Goal: Transaction & Acquisition: Subscribe to service/newsletter

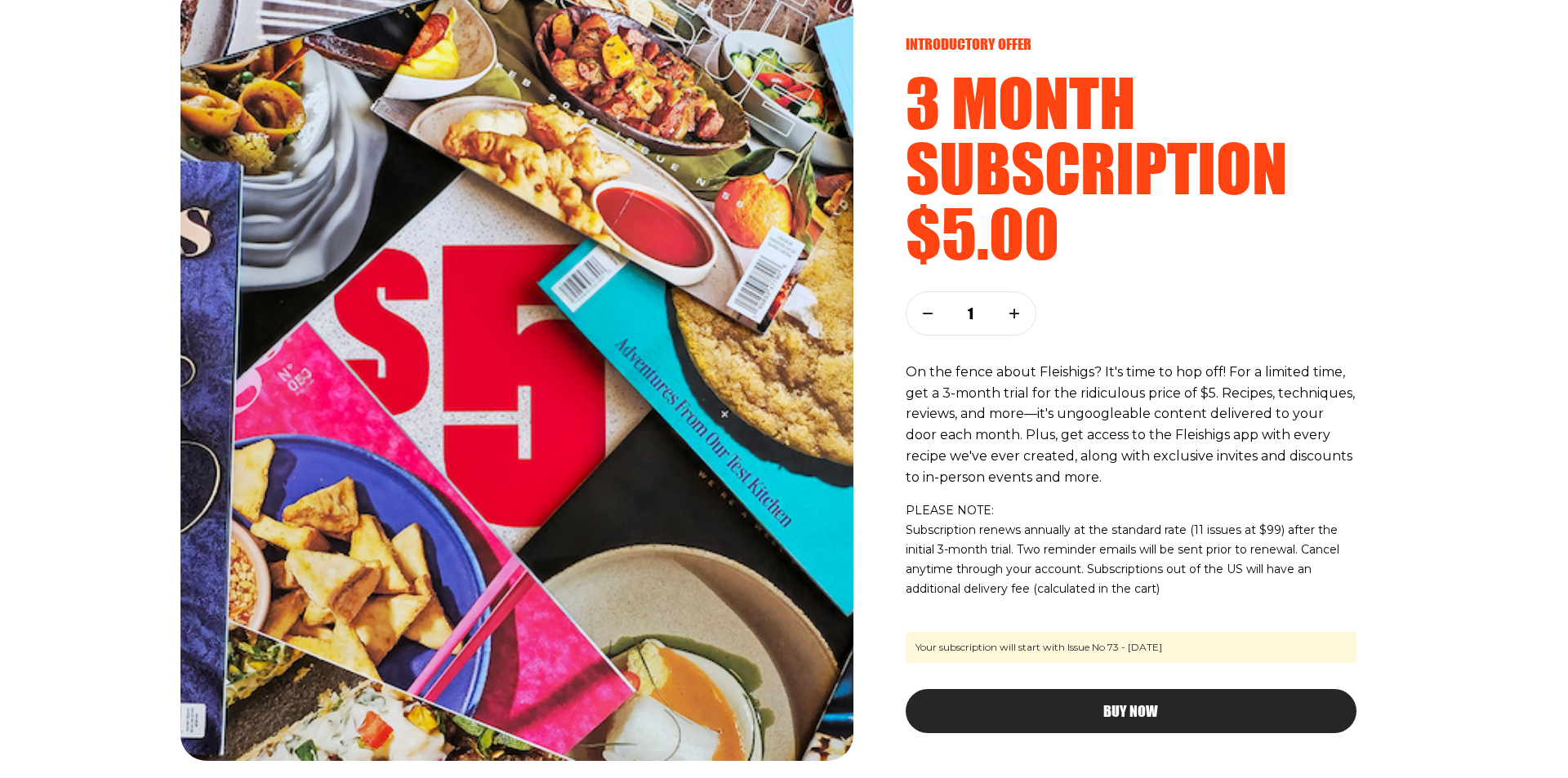
scroll to position [131, 0]
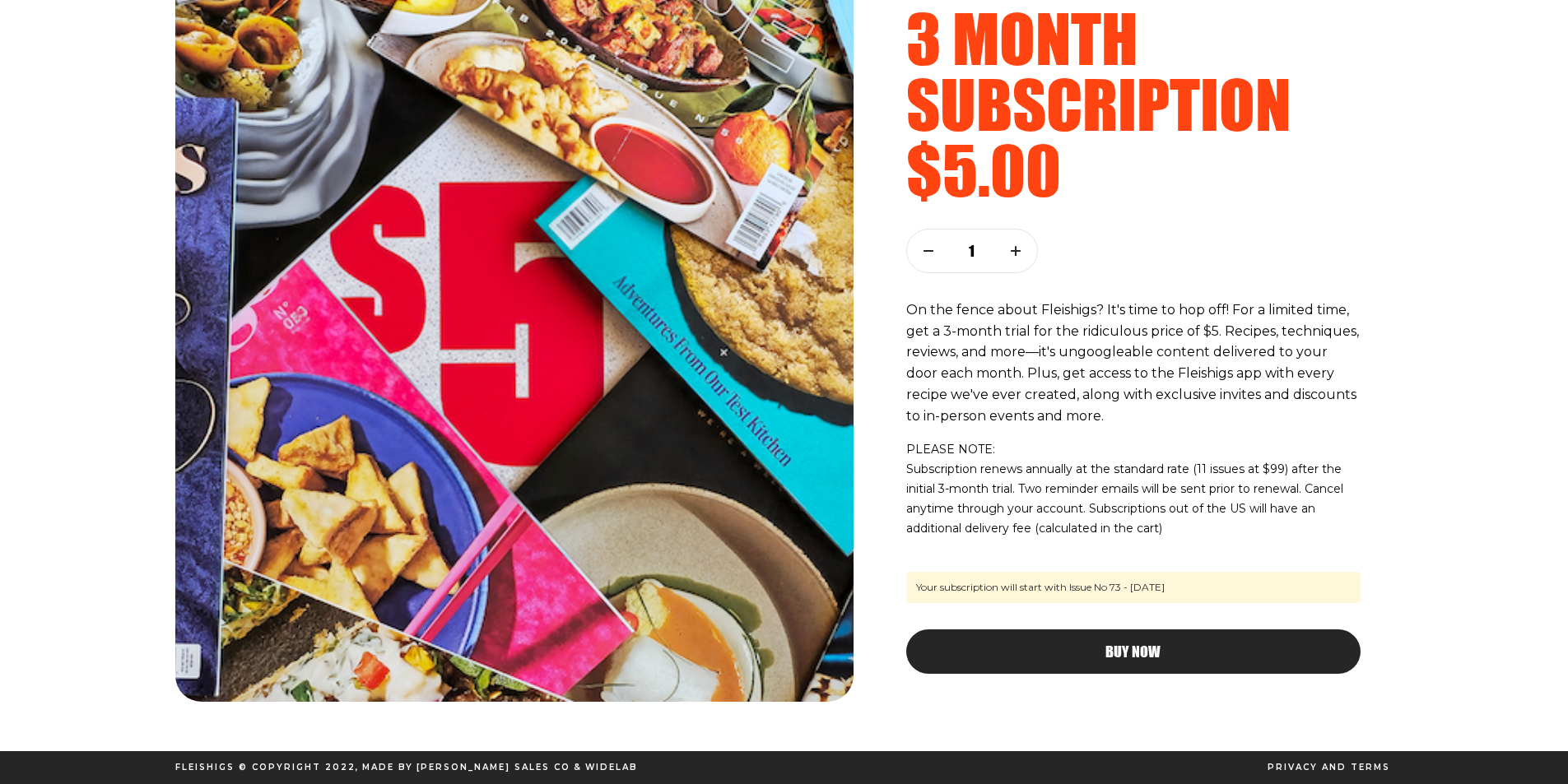
click at [1095, 650] on div "Buy Now" at bounding box center [1133, 652] width 389 height 15
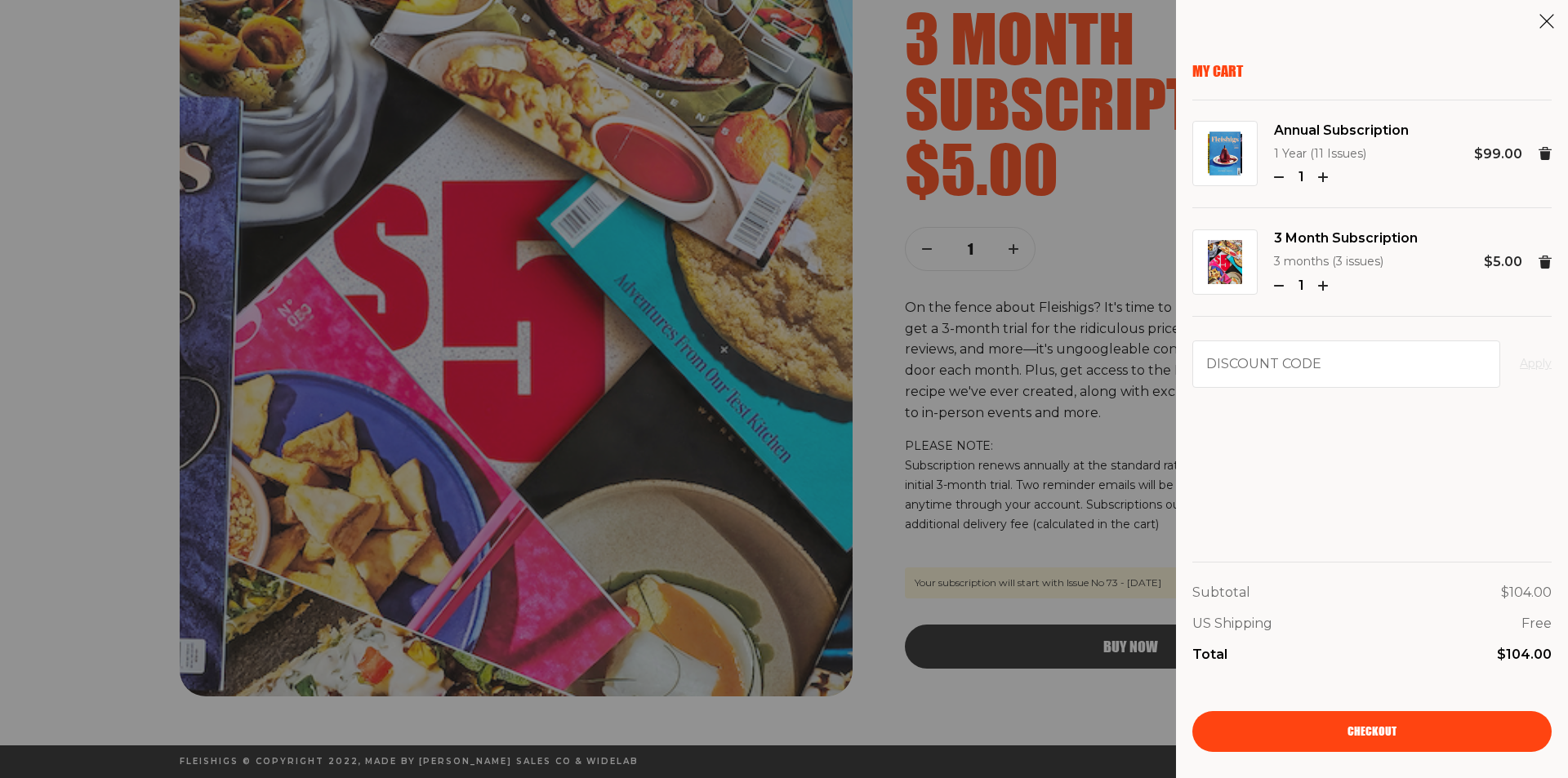
click at [1550, 151] on use at bounding box center [1545, 153] width 13 height 13
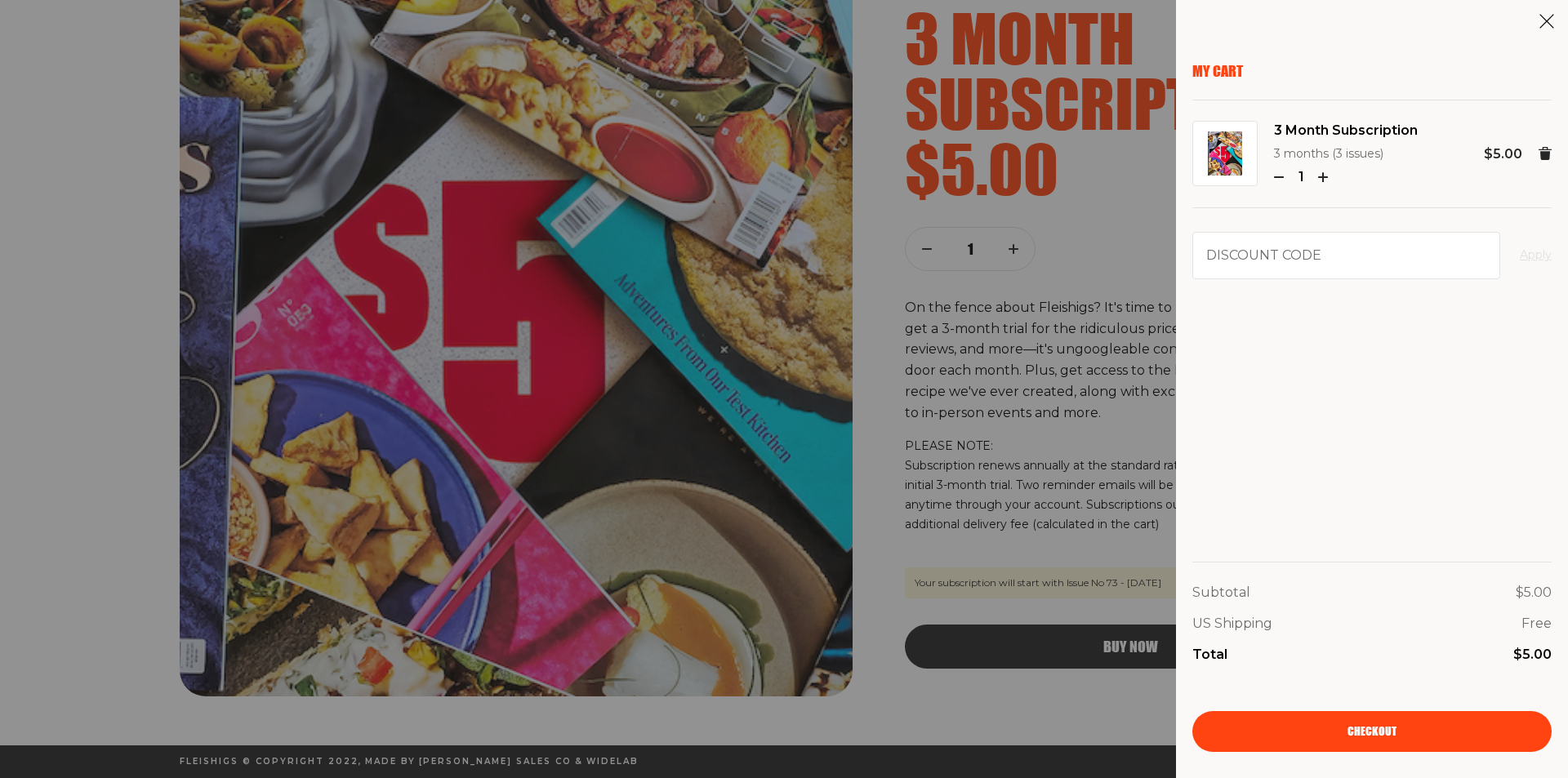
click at [1366, 726] on span "Checkout" at bounding box center [1371, 720] width 49 height 12
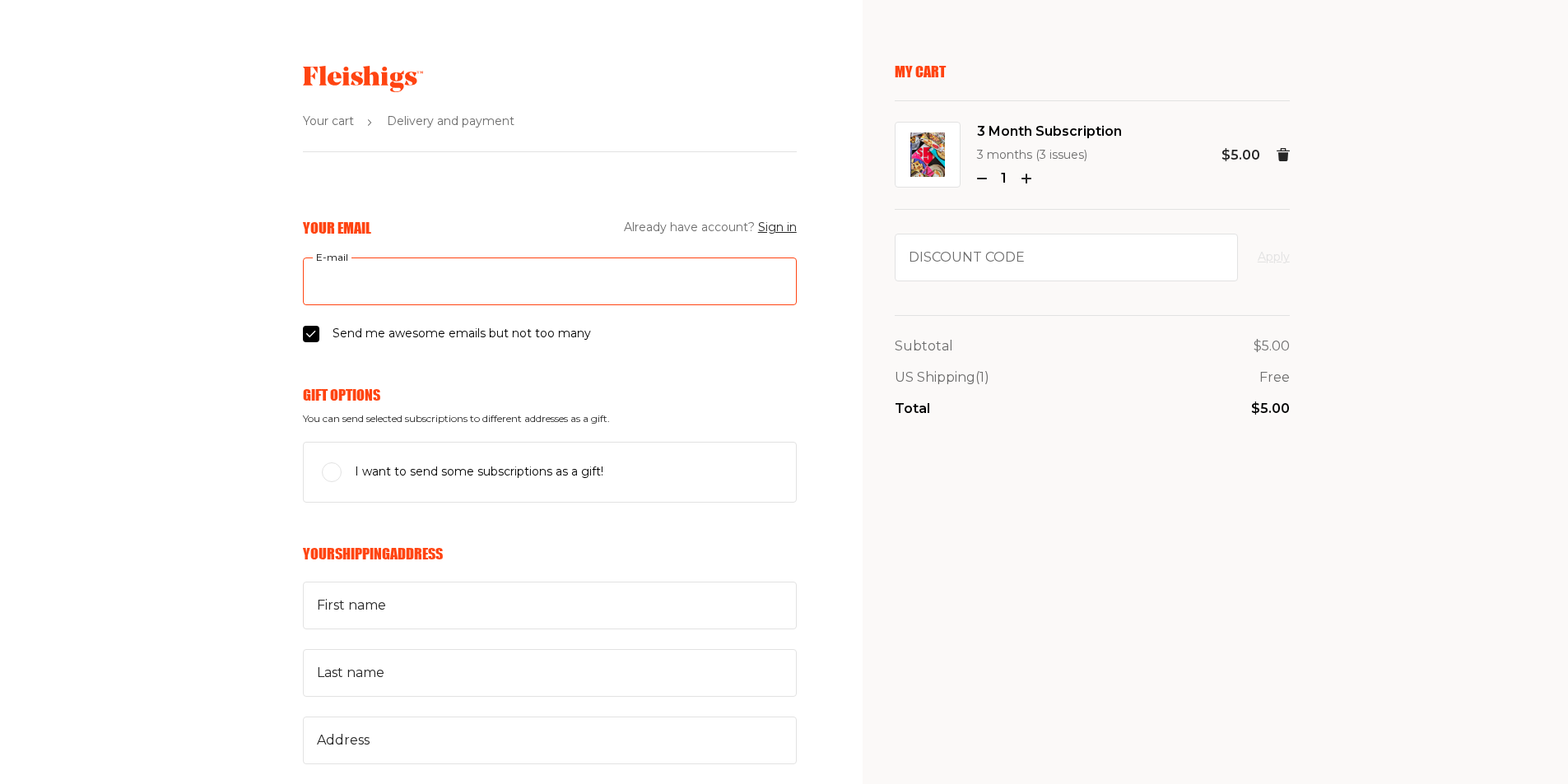
click at [444, 285] on input "E-mail" at bounding box center [549, 281] width 494 height 47
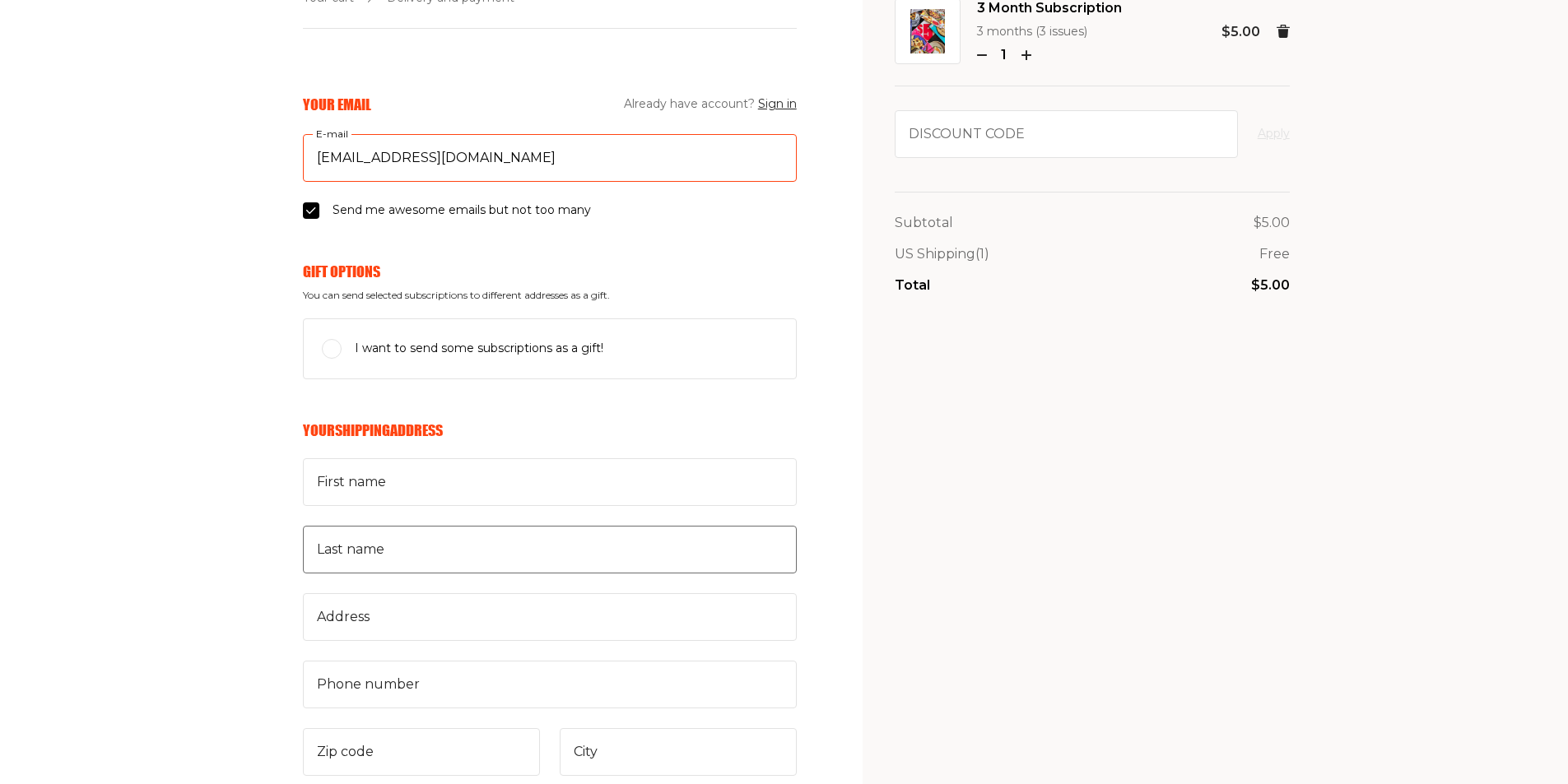
scroll to position [165, 0]
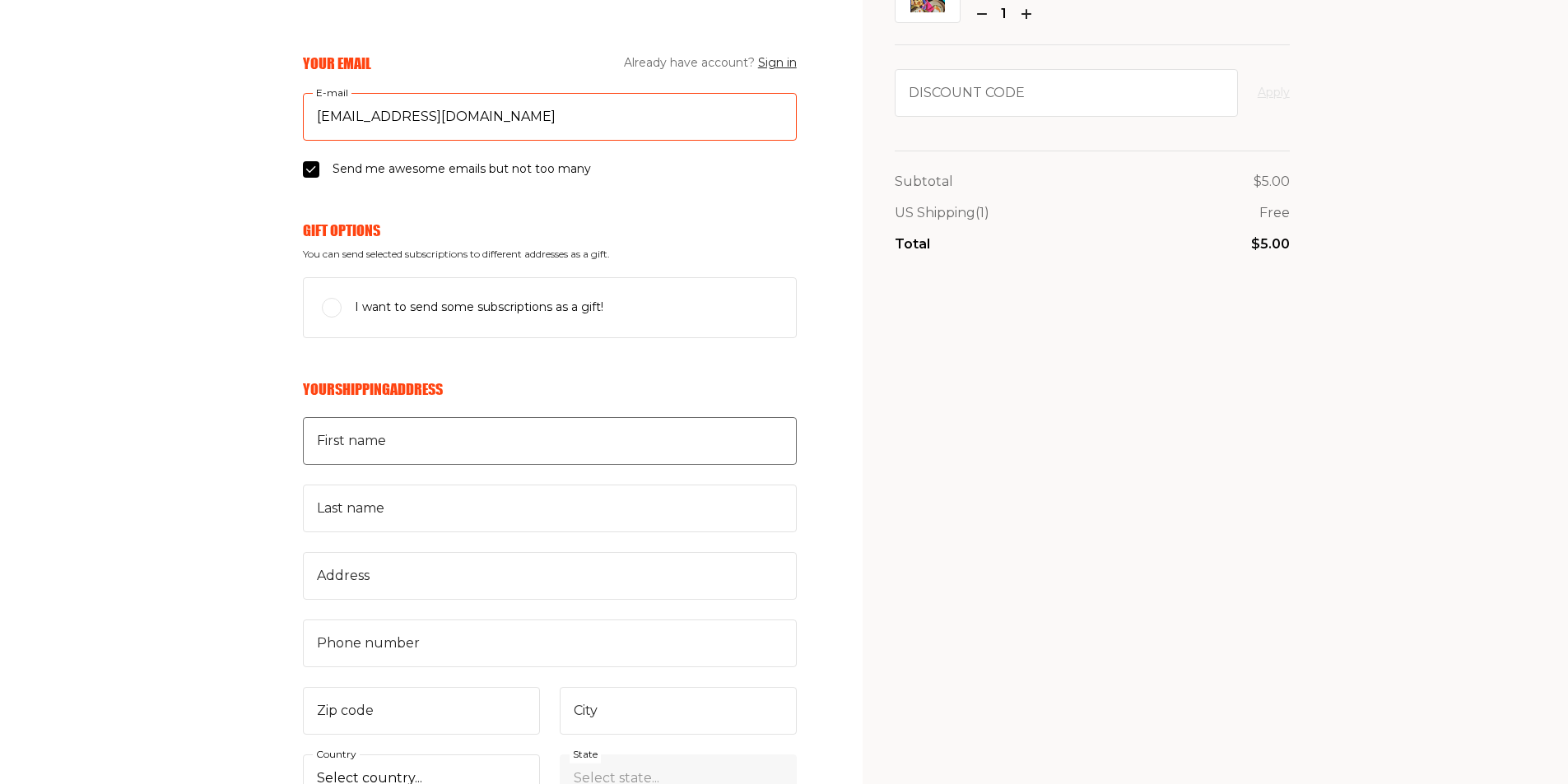
type input "duvi@mannsales.co"
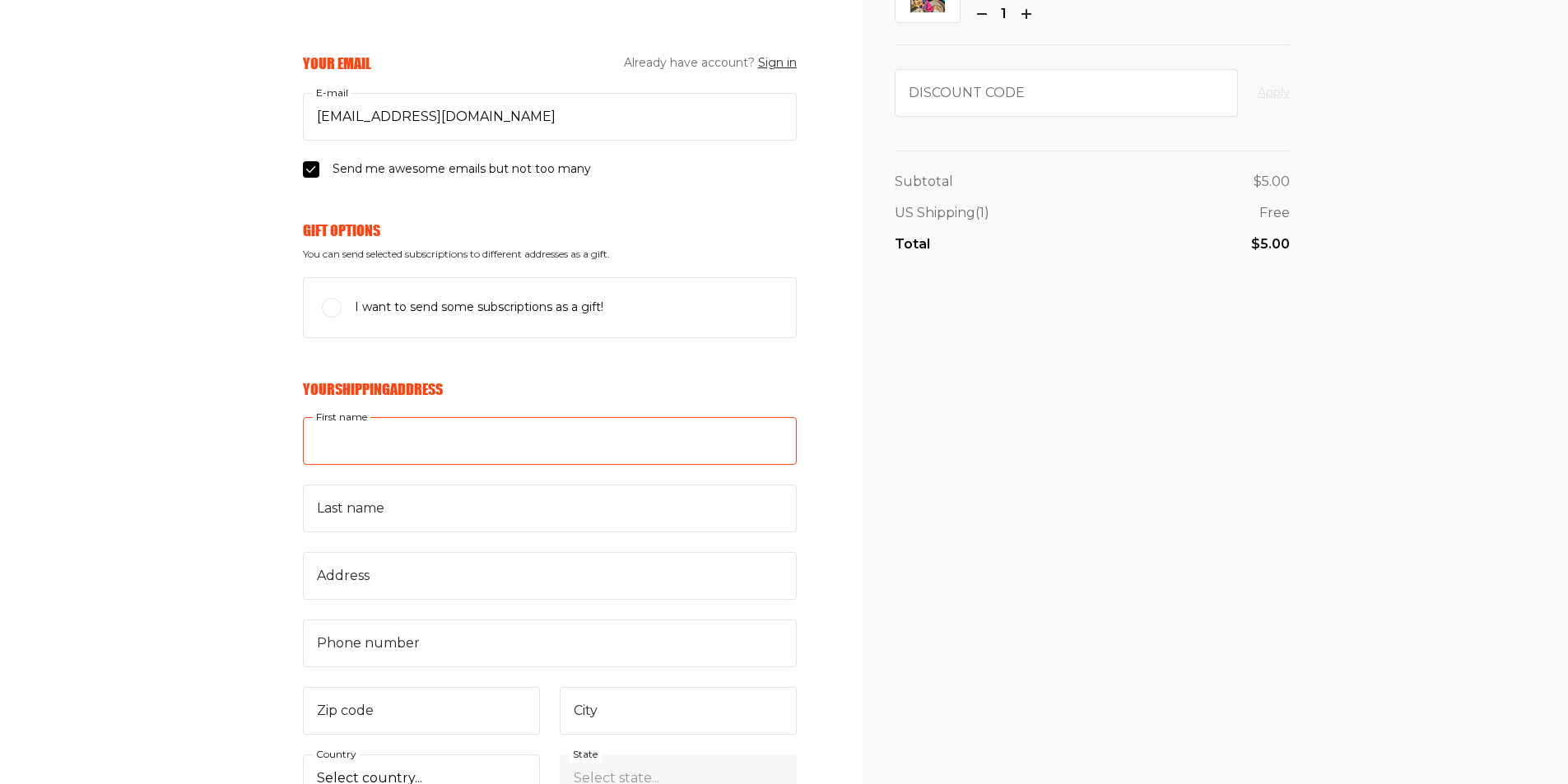
click at [386, 454] on input "First name" at bounding box center [549, 441] width 494 height 47
type input "Duvi"
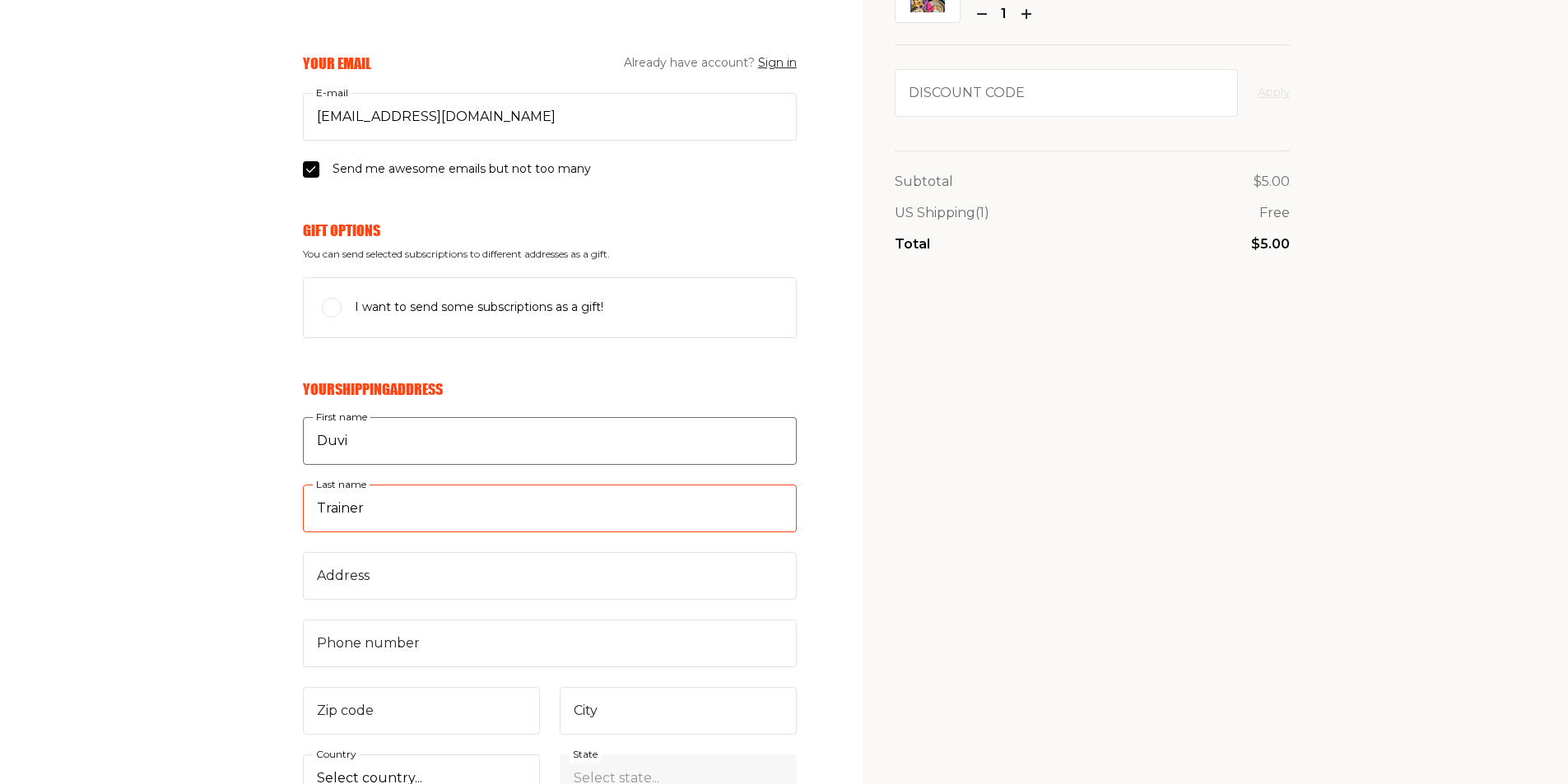
type input "Trainer"
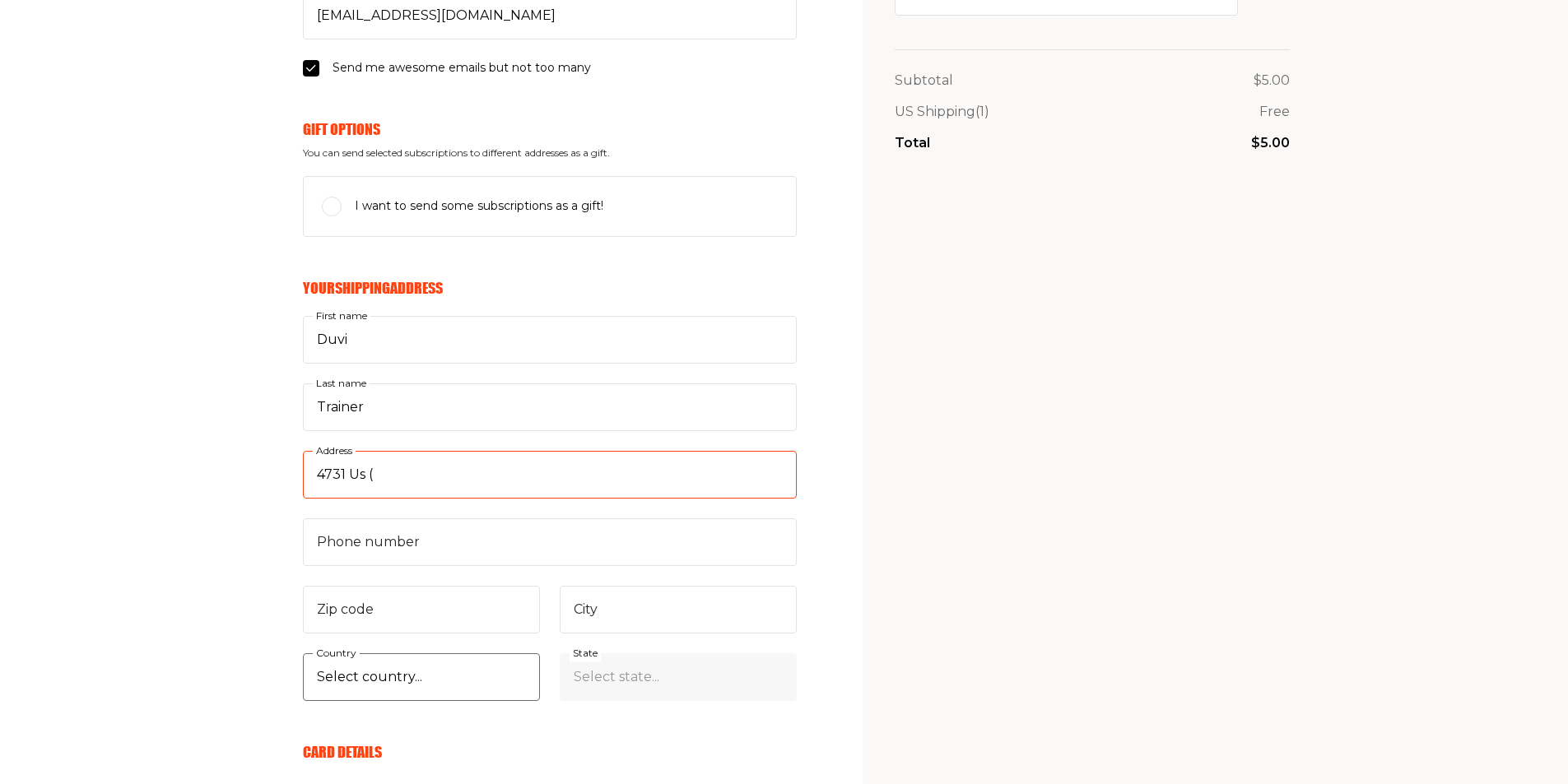
scroll to position [411, 0]
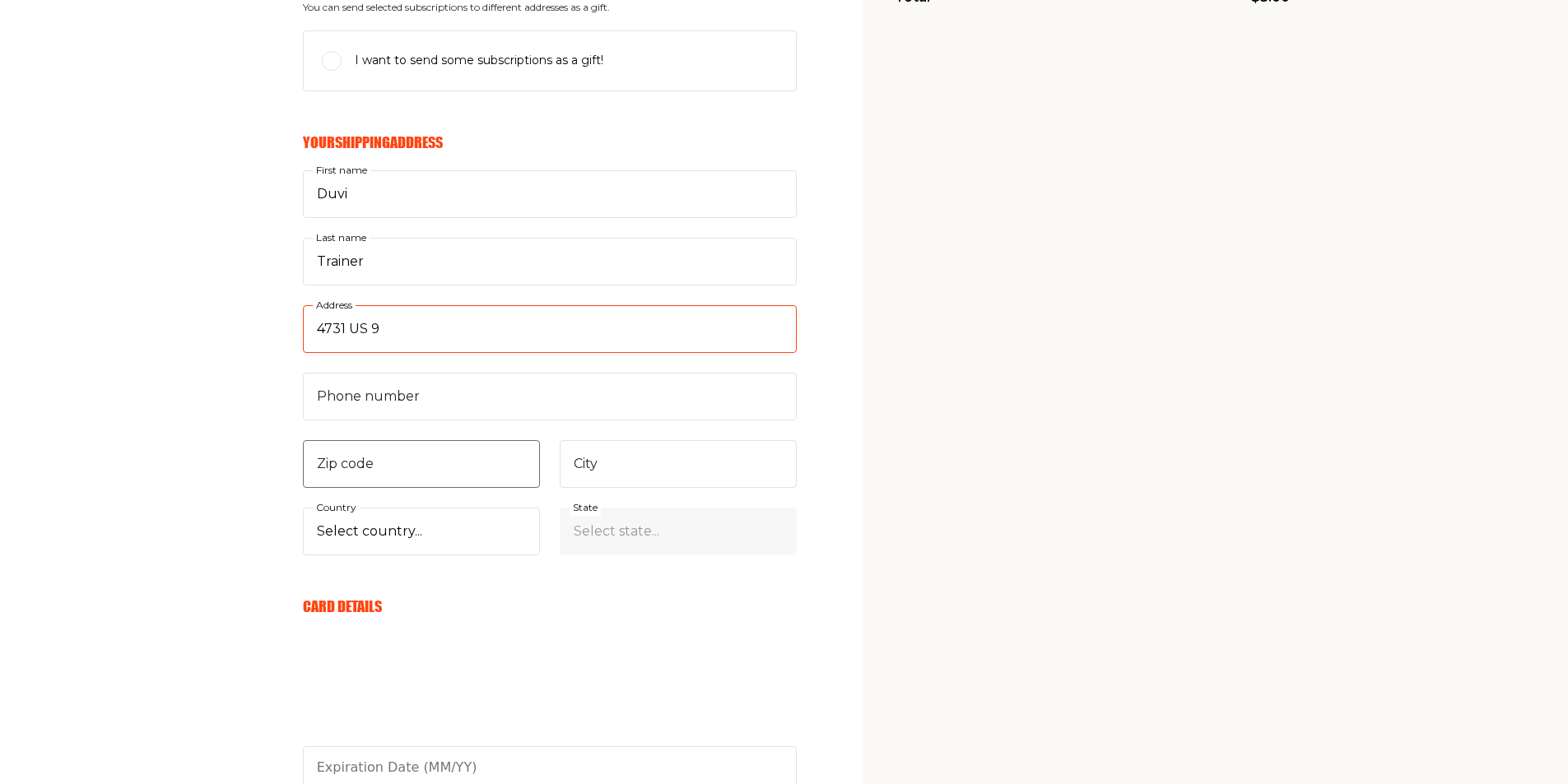
type input "4731 US 9"
click at [359, 464] on input "Zip code" at bounding box center [421, 464] width 237 height 47
type input "07731"
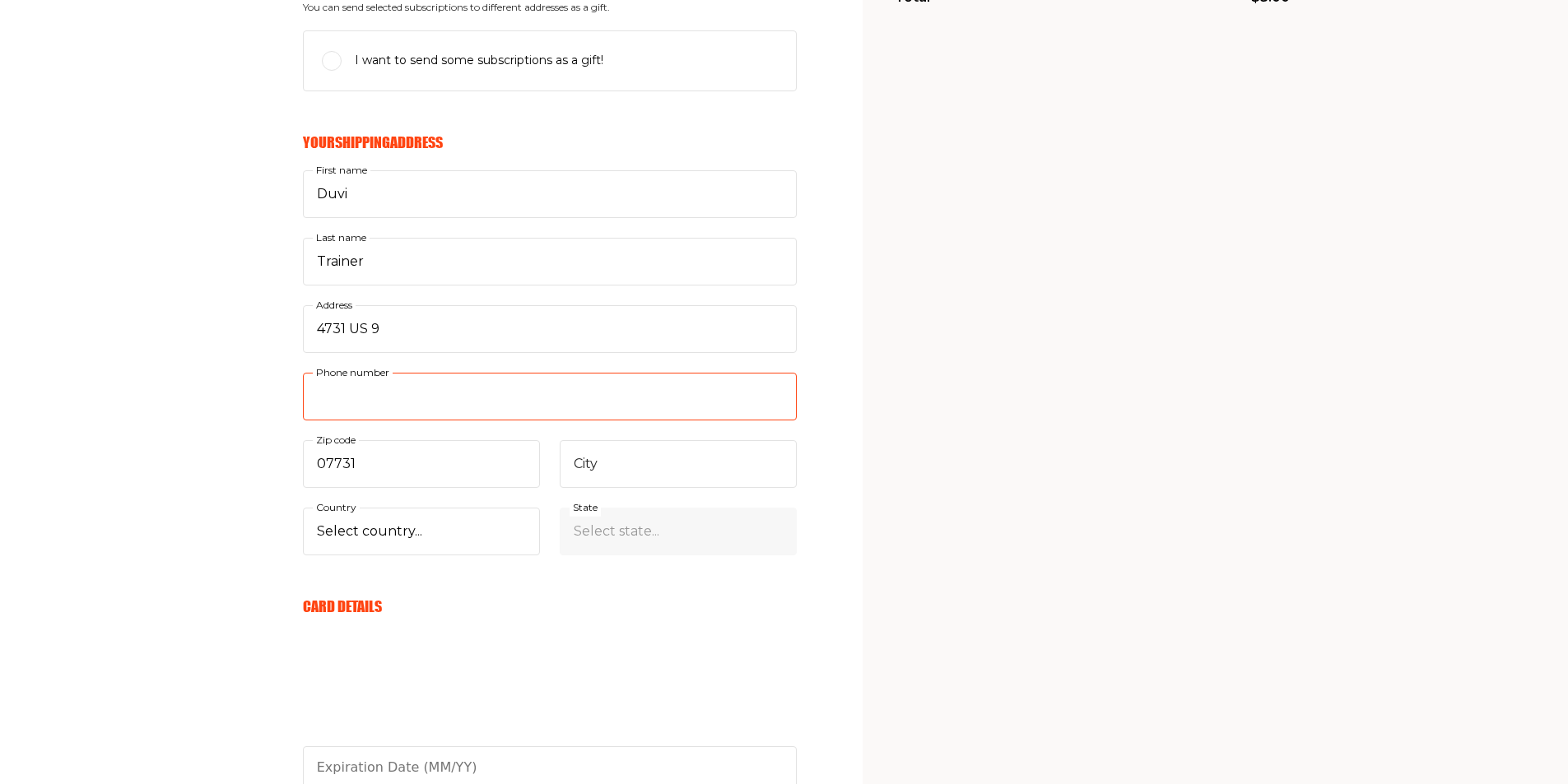
type input "7329948493"
type input "Howell"
select select "US"
select select "New Jersey"
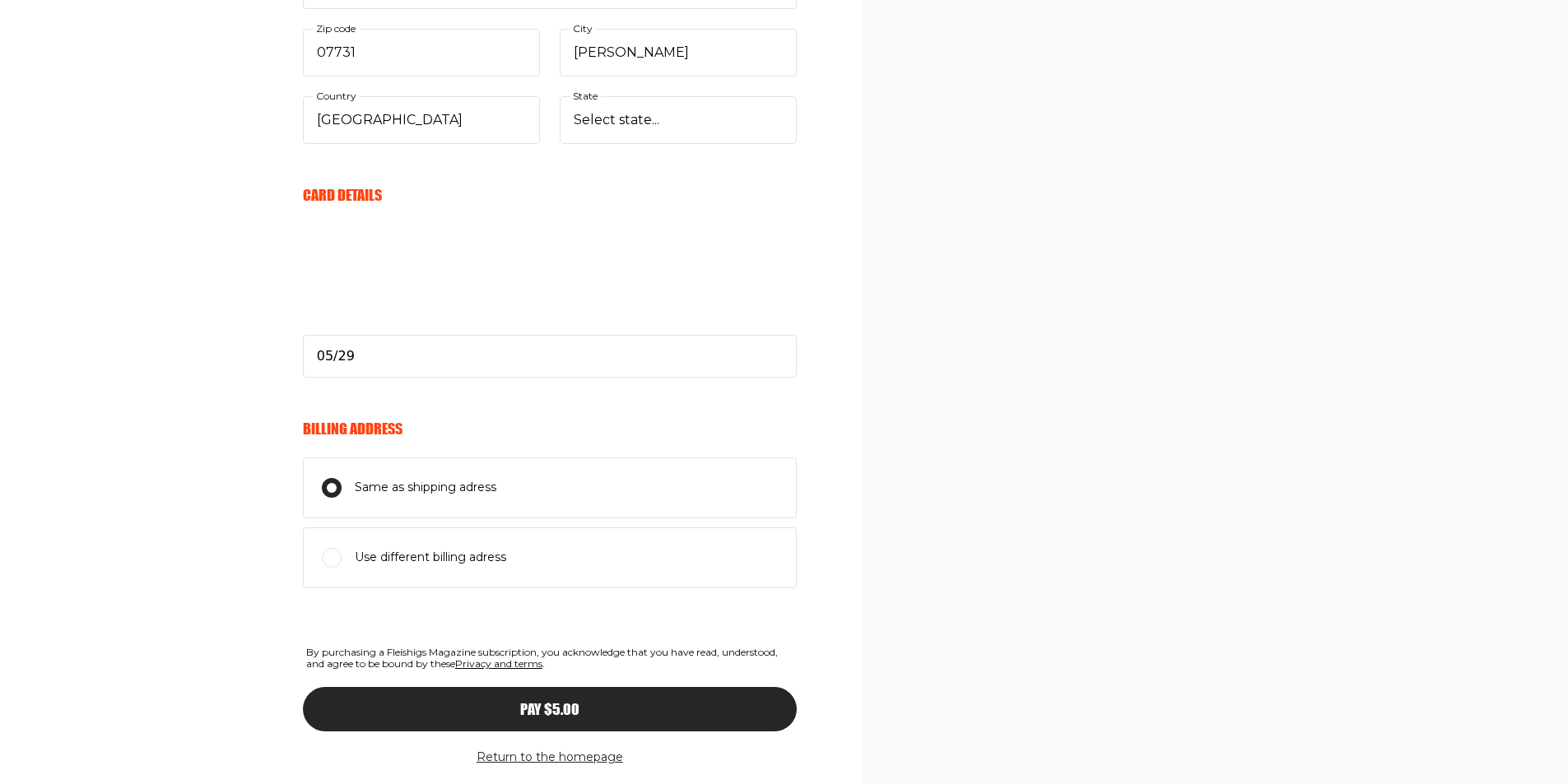
scroll to position [873, 0]
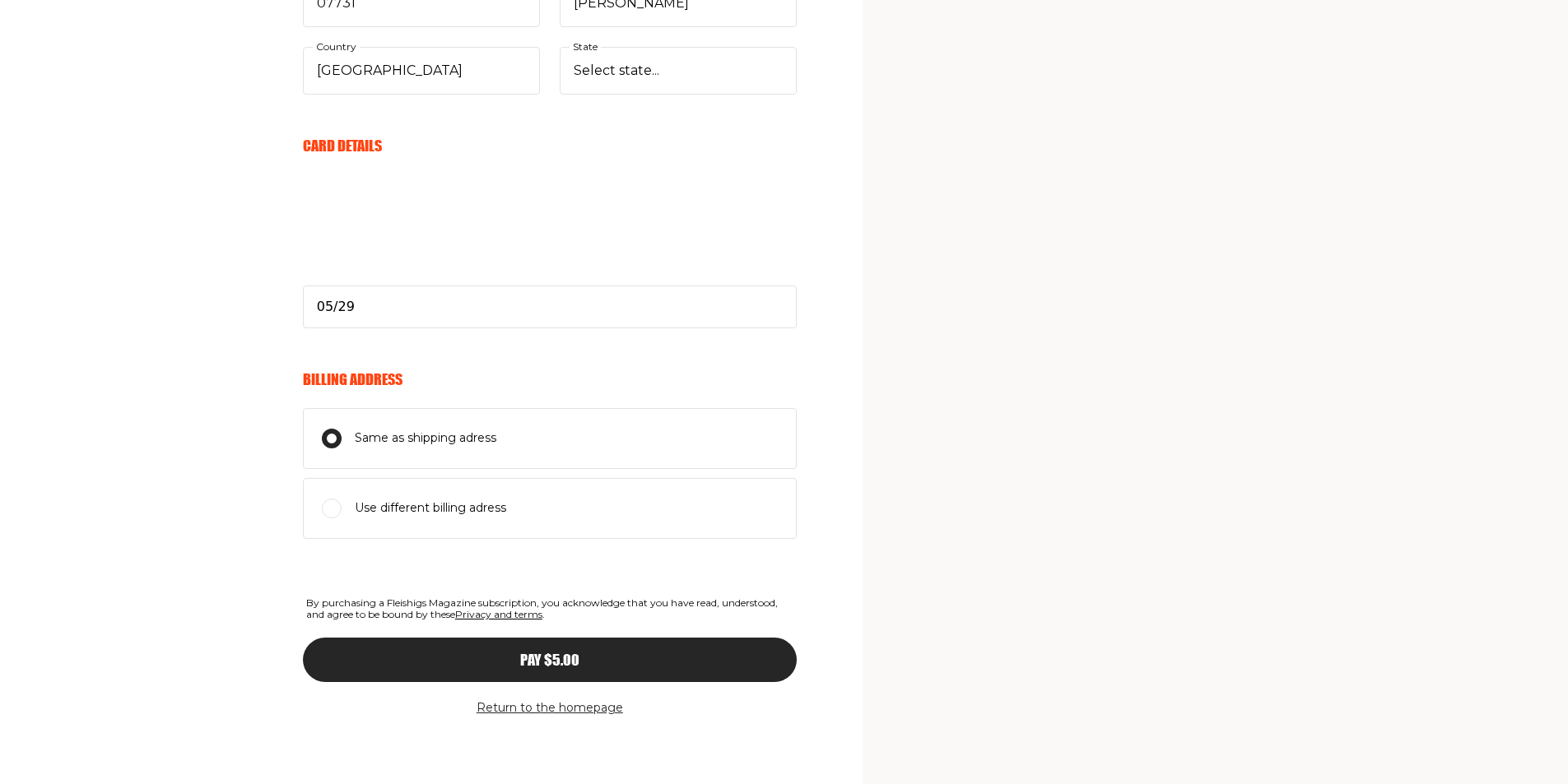
click at [538, 653] on span "Pay $5.00" at bounding box center [550, 645] width 59 height 15
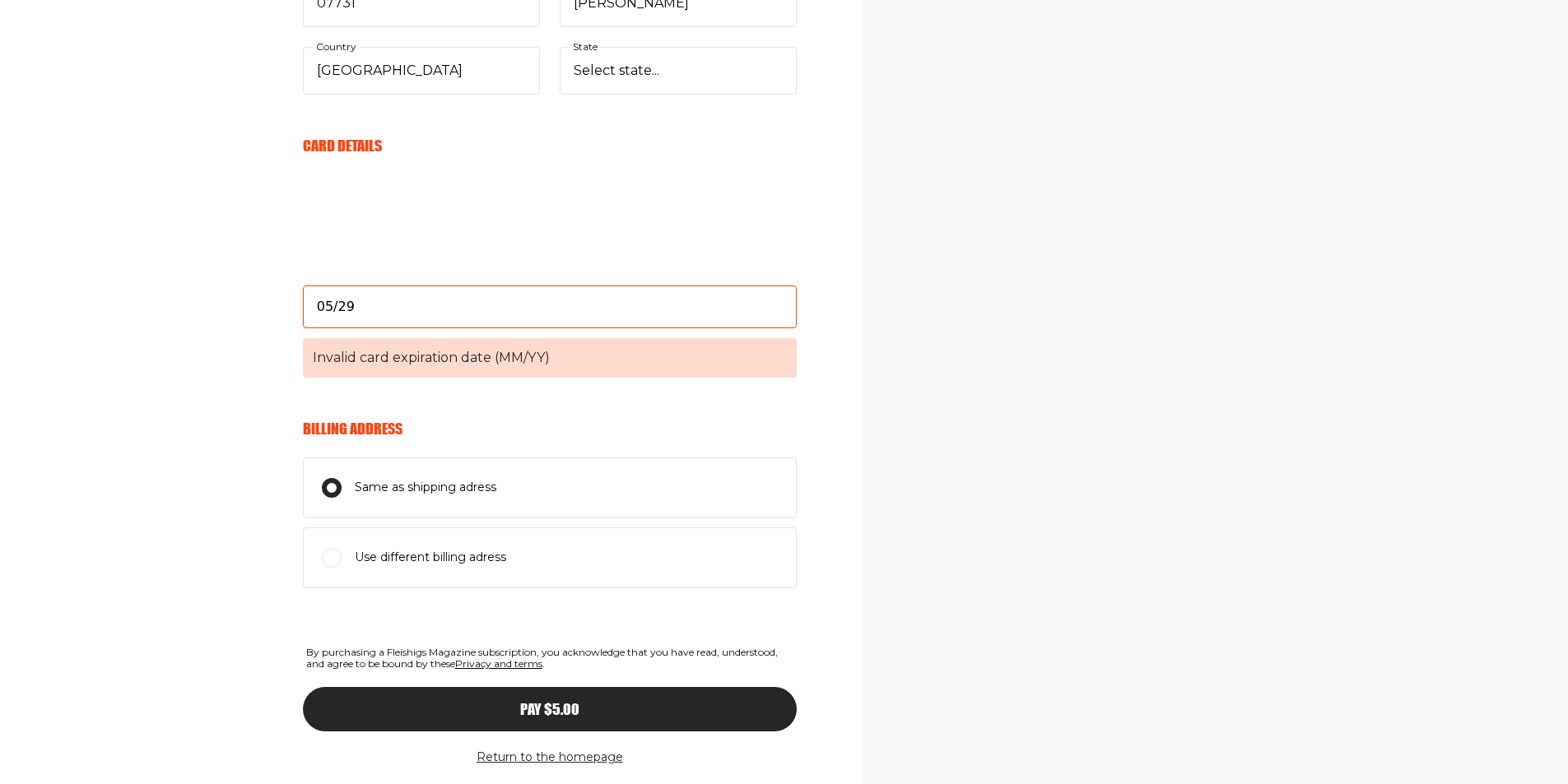
scroll to position [790, 0]
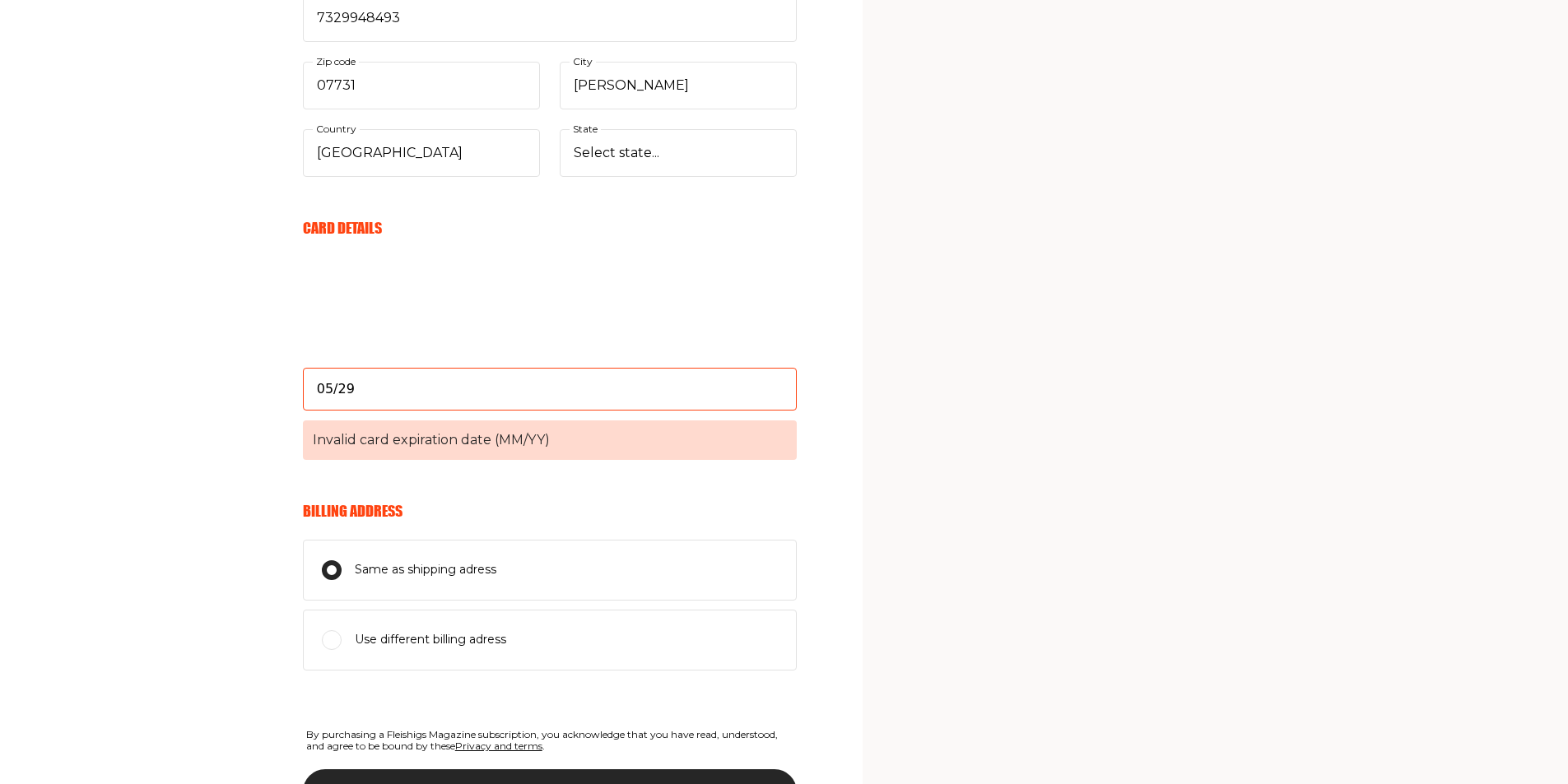
click at [387, 392] on input "05/29" at bounding box center [549, 389] width 494 height 42
drag, startPoint x: 340, startPoint y: 390, endPoint x: 361, endPoint y: 391, distance: 21.0
click at [364, 390] on input "05/29" at bounding box center [549, 389] width 494 height 42
type input "05/29"
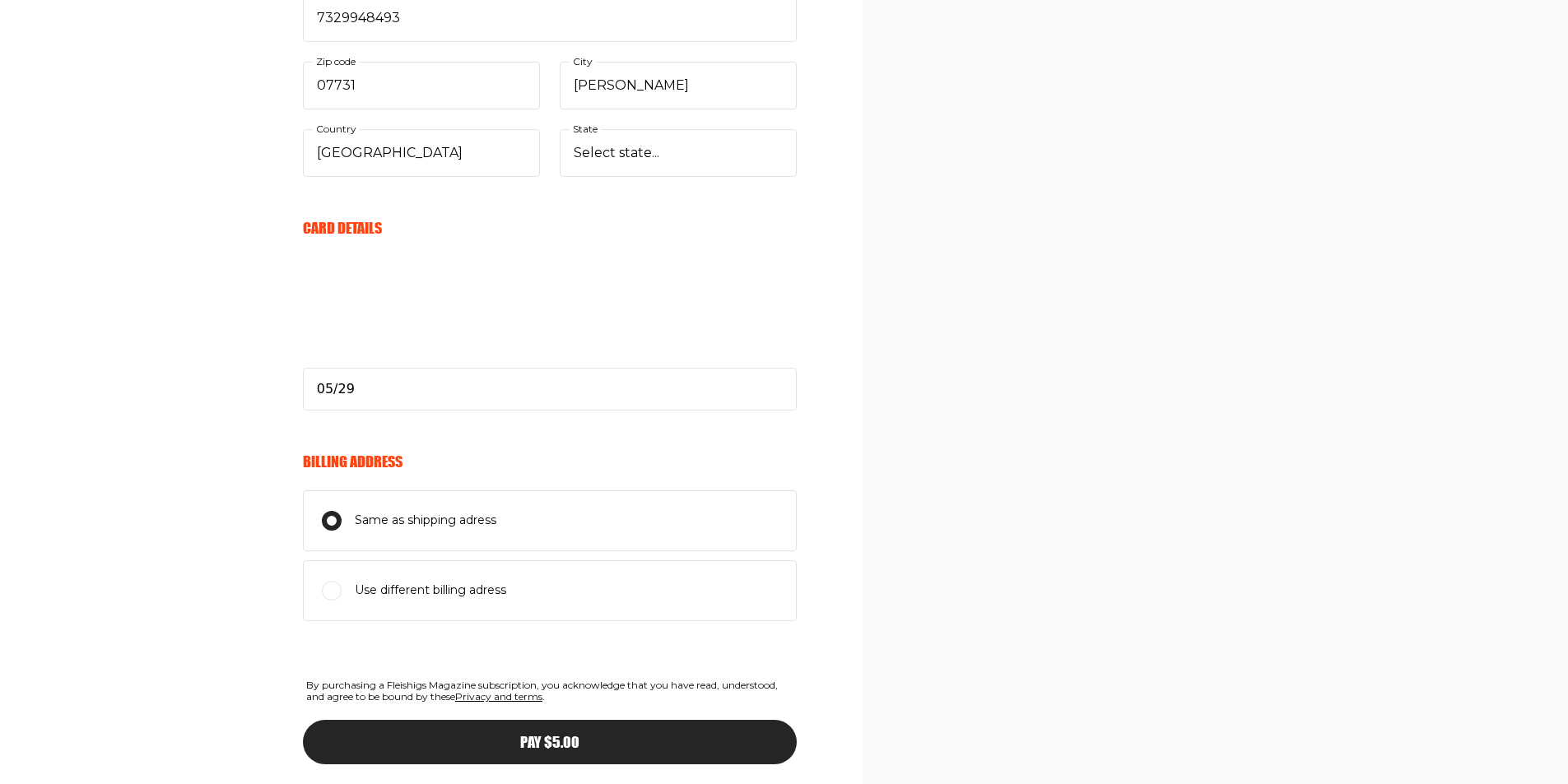
click at [217, 431] on div "Your Email Already have account? Sign in duvi@mannsales.co E-mail Send me aweso…" at bounding box center [398, 147] width 797 height 1439
click at [635, 741] on div "Pay $5.00" at bounding box center [550, 742] width 428 height 15
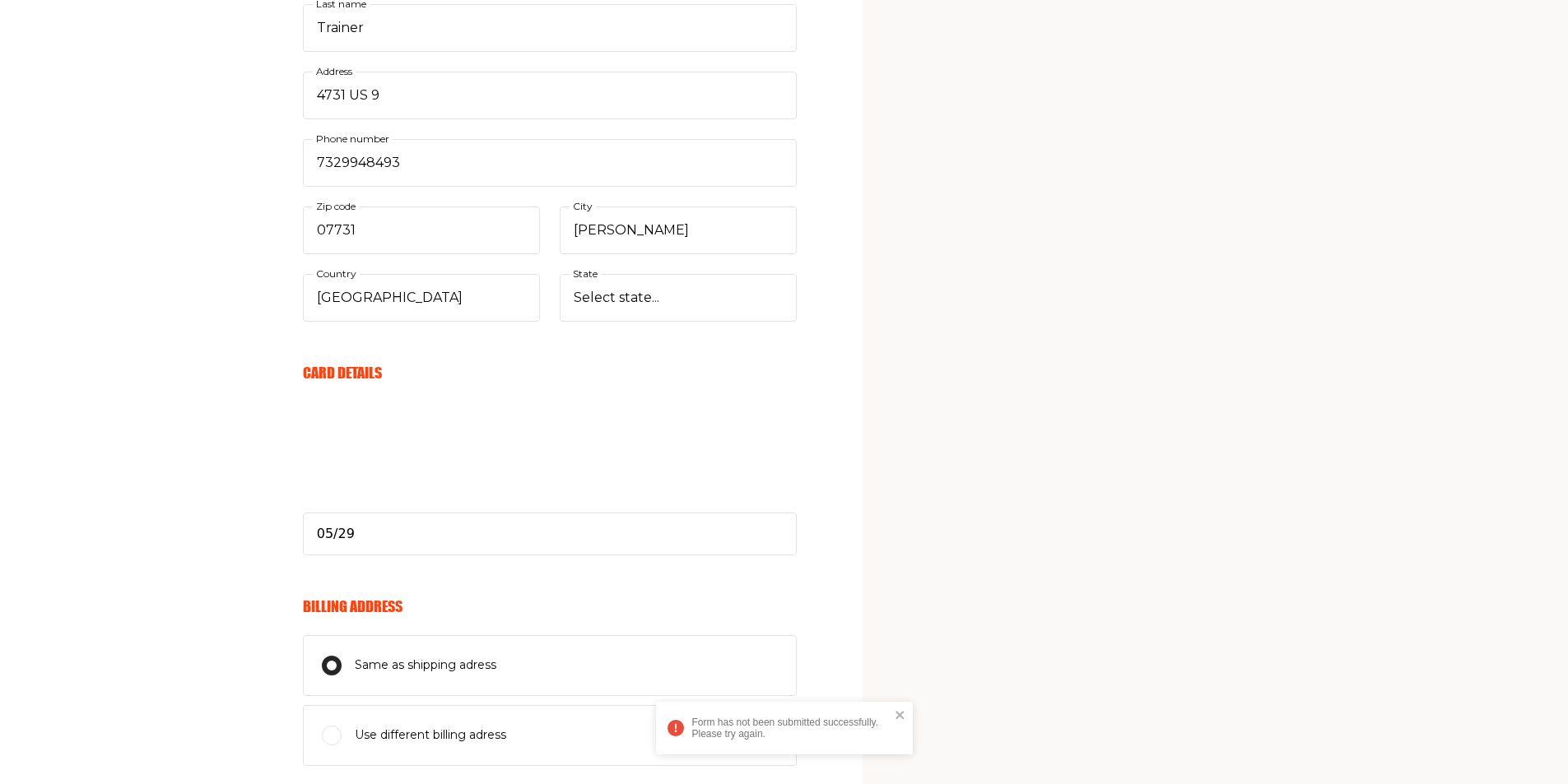
scroll to position [659, 0]
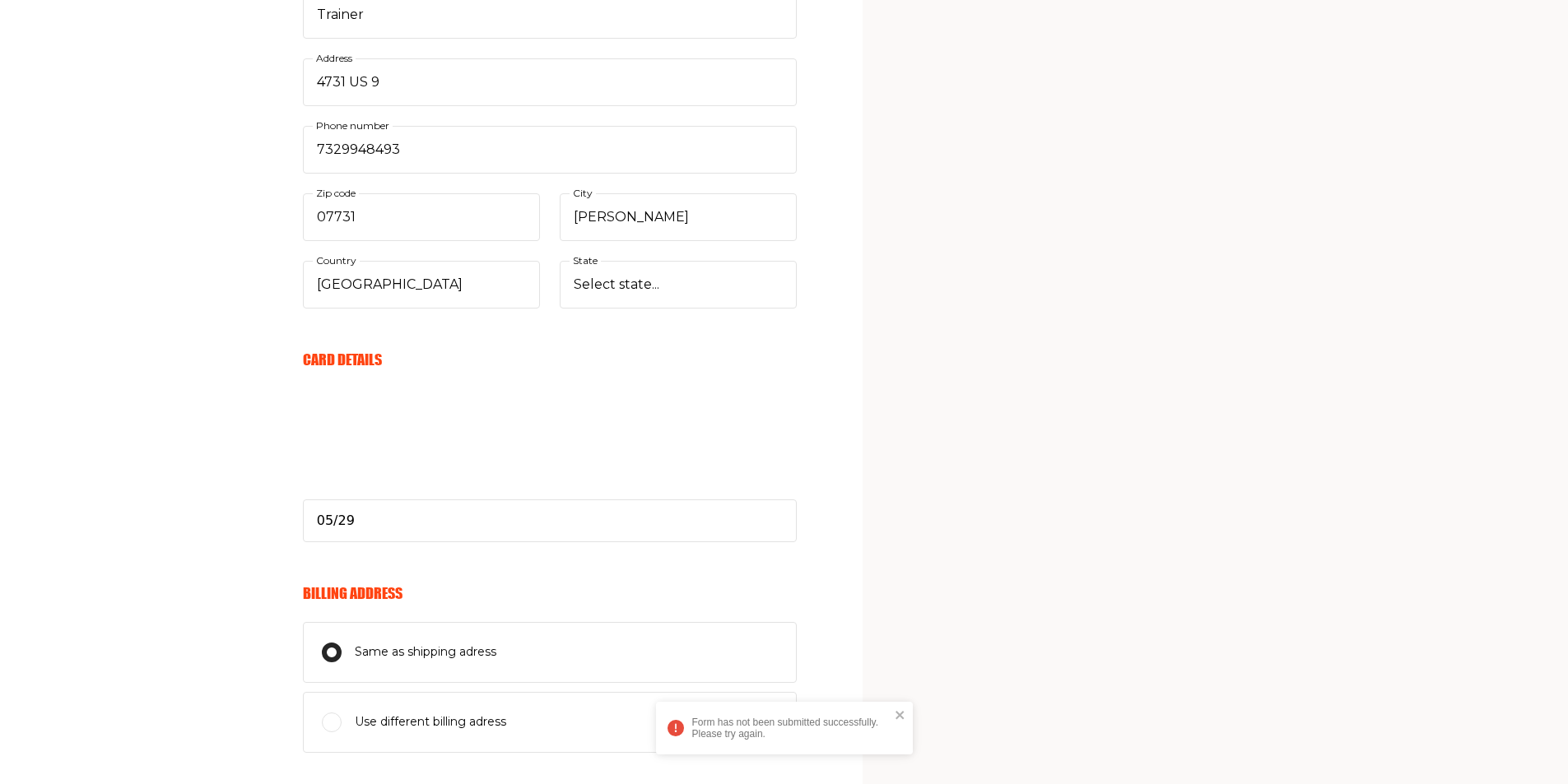
click at [141, 335] on div "Your Email Already have account? Sign in duvi@mannsales.co E-mail Send me aweso…" at bounding box center [398, 278] width 797 height 1439
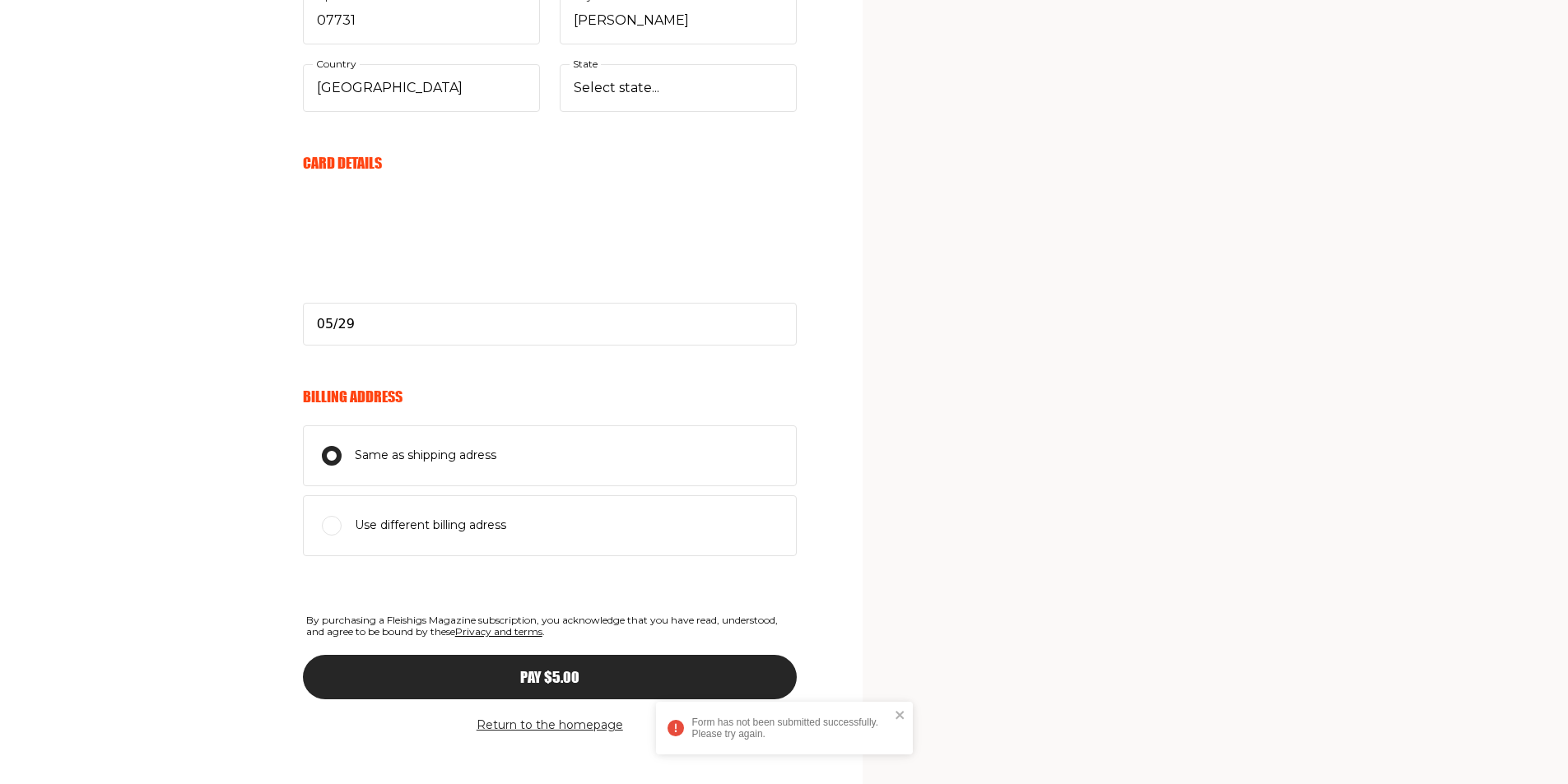
scroll to position [873, 0]
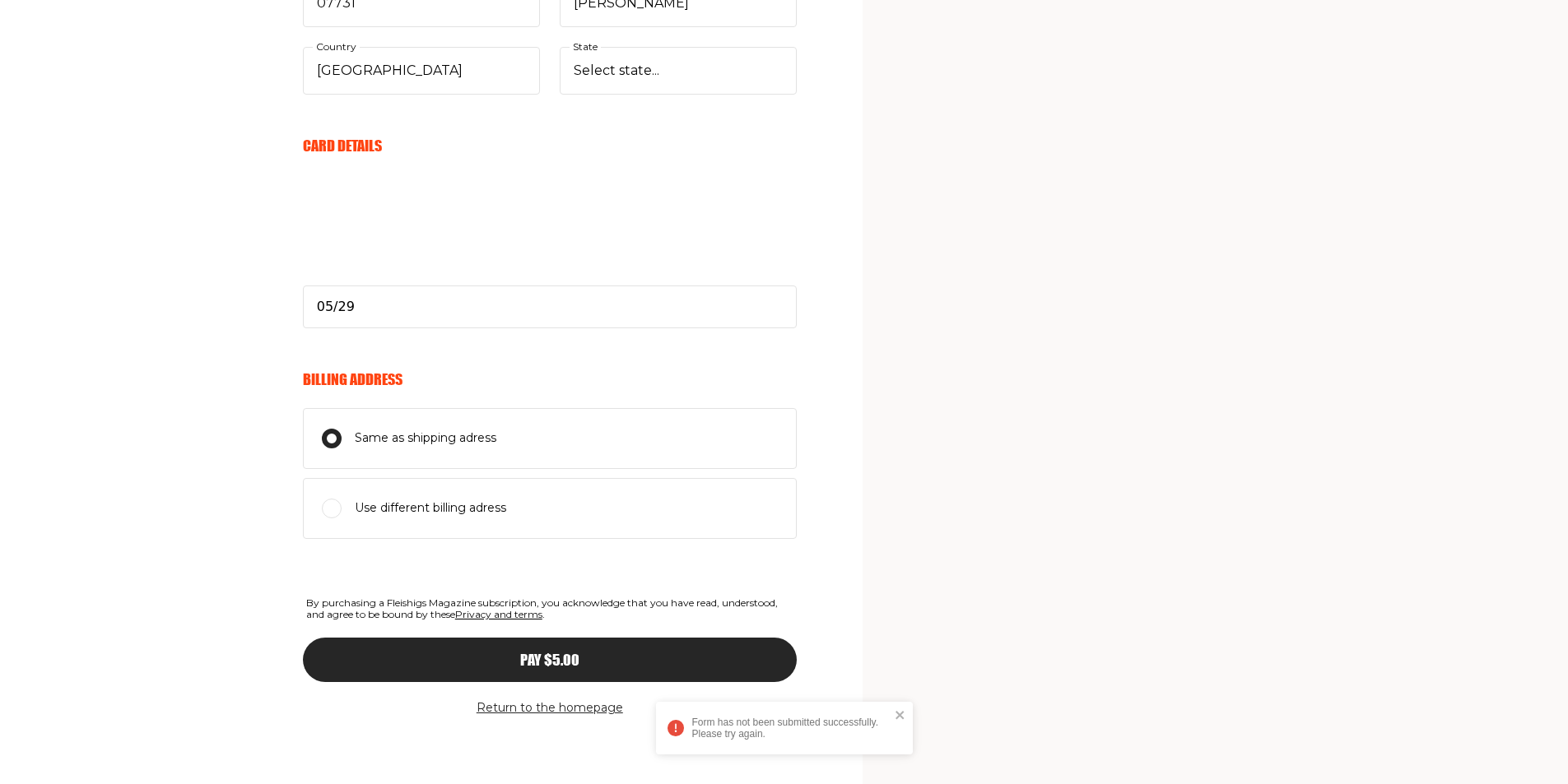
click at [545, 653] on span "Pay $5.00" at bounding box center [550, 645] width 59 height 15
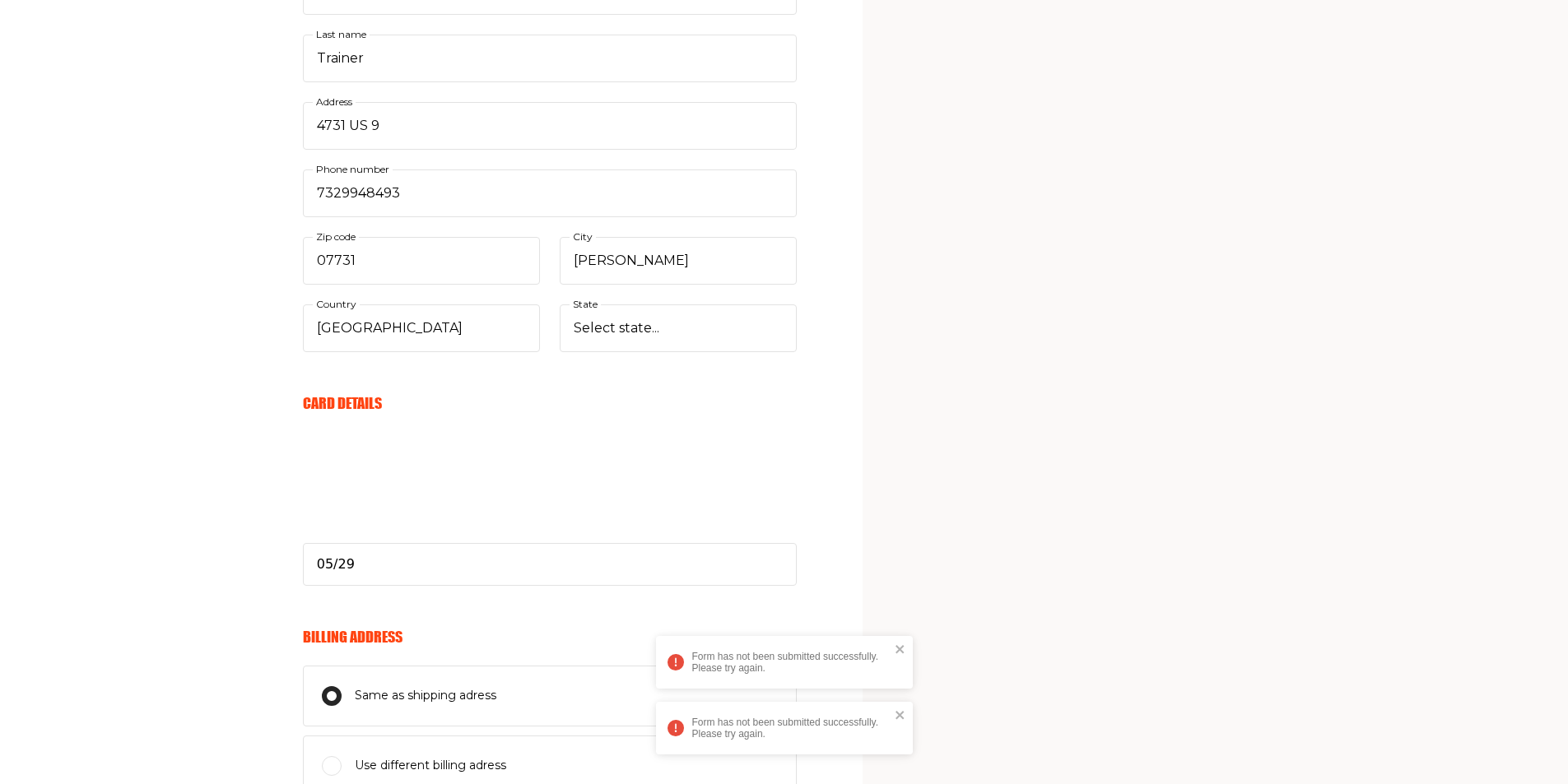
scroll to position [659, 0]
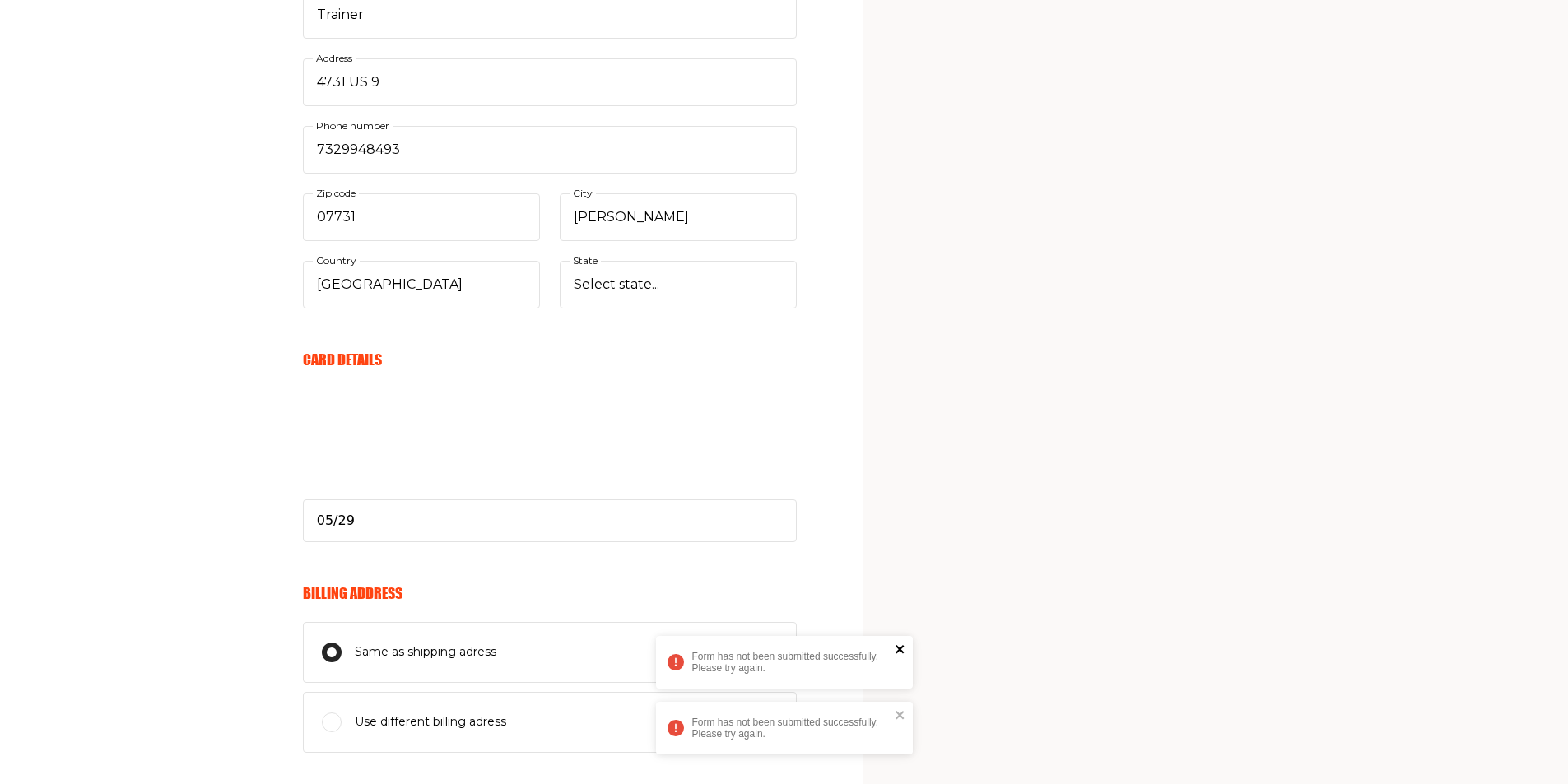
click at [896, 645] on icon "close" at bounding box center [900, 649] width 12 height 13
click at [900, 716] on icon "close" at bounding box center [900, 715] width 12 height 13
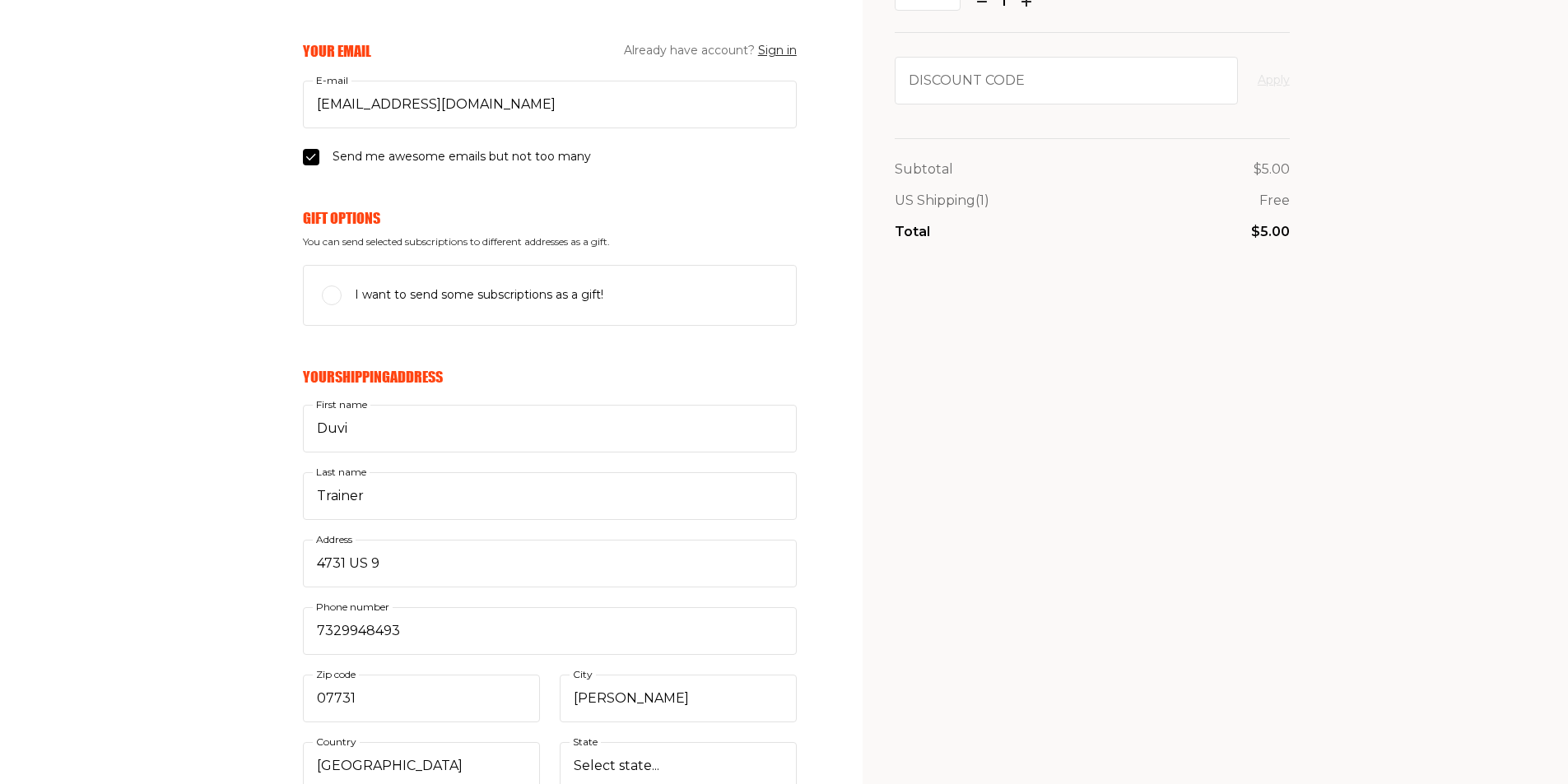
scroll to position [247, 0]
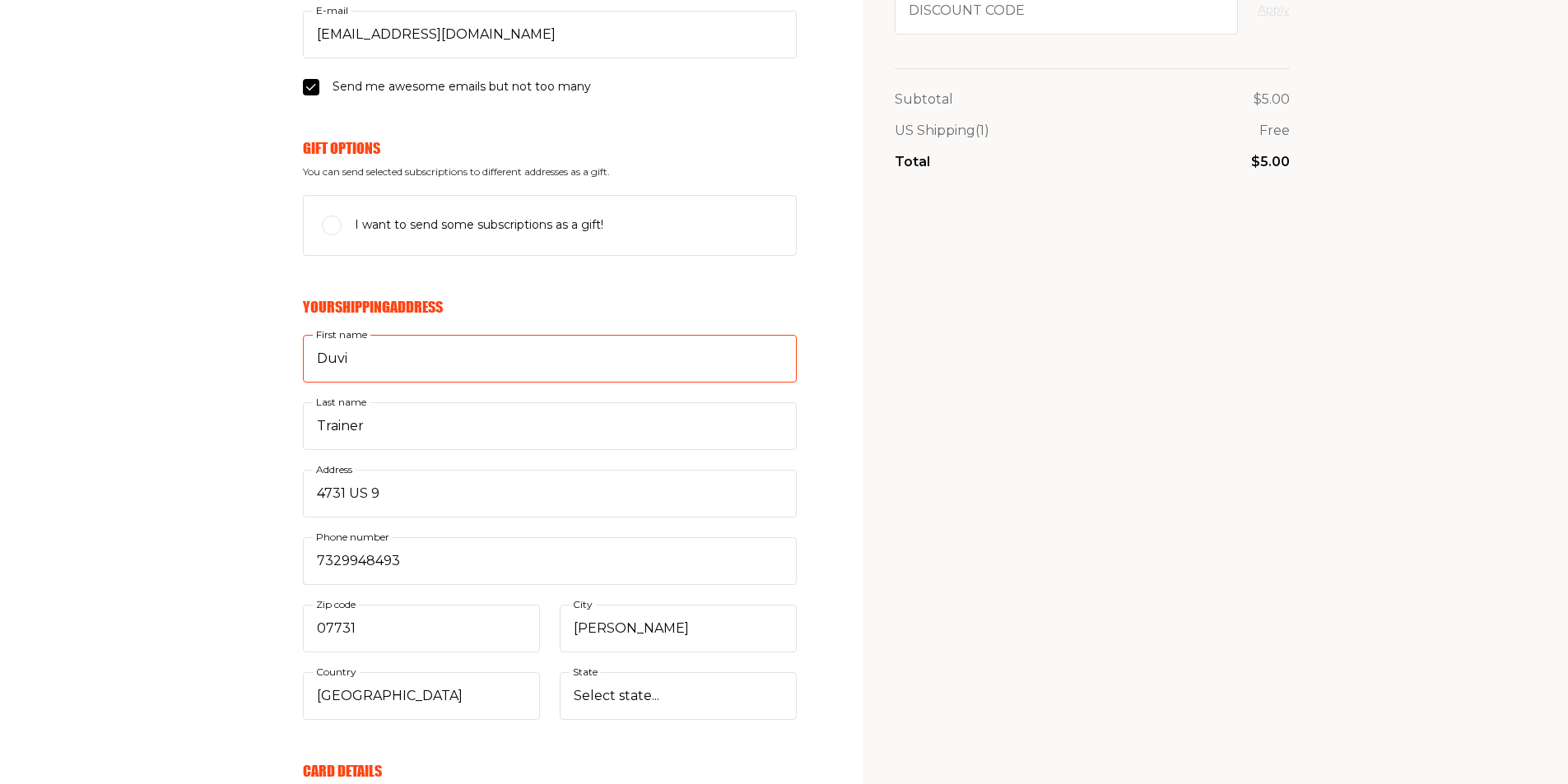
click at [427, 364] on input "Duvi" at bounding box center [549, 359] width 494 height 47
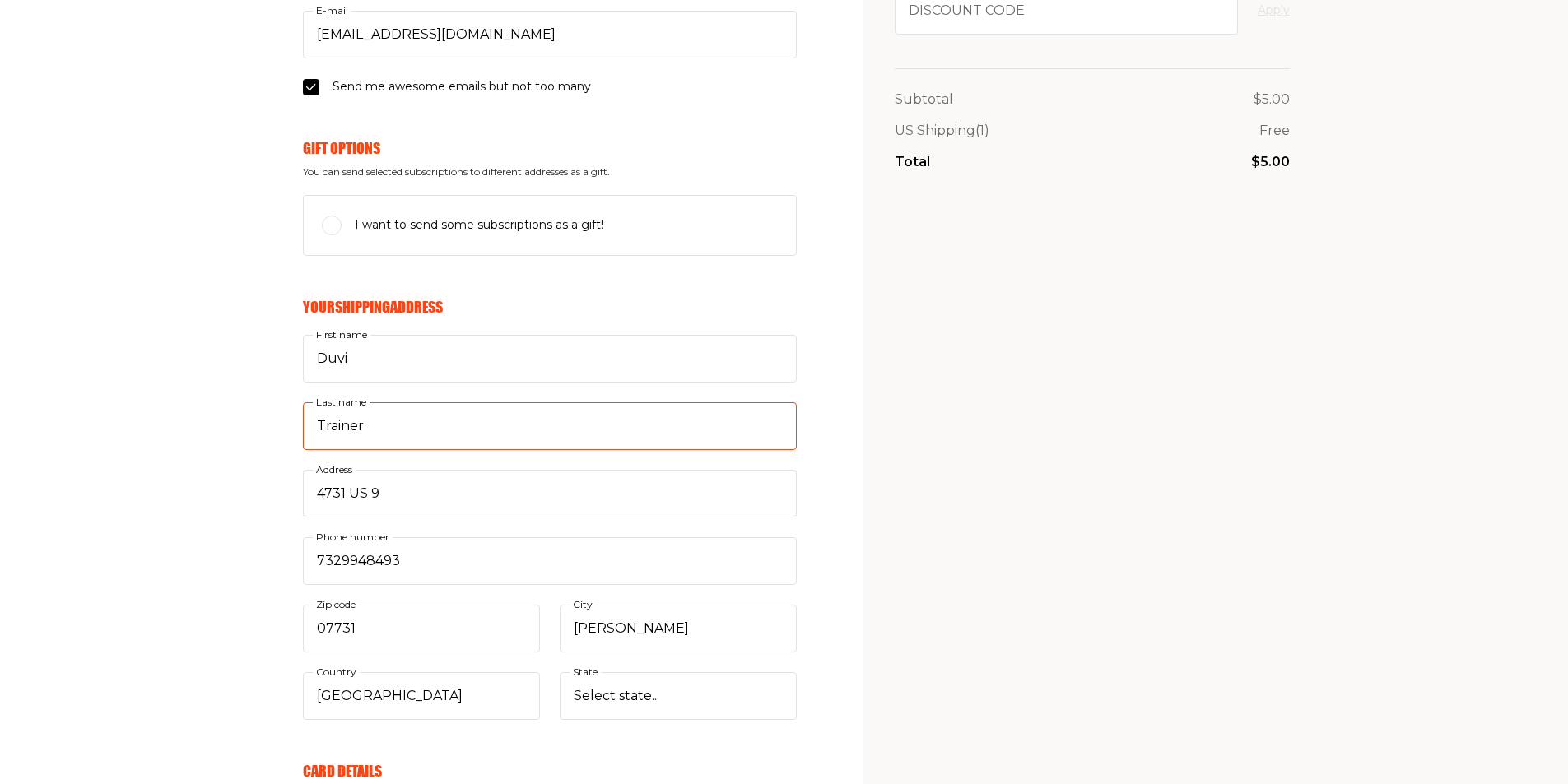
click at [401, 426] on input "Trainer" at bounding box center [549, 426] width 494 height 47
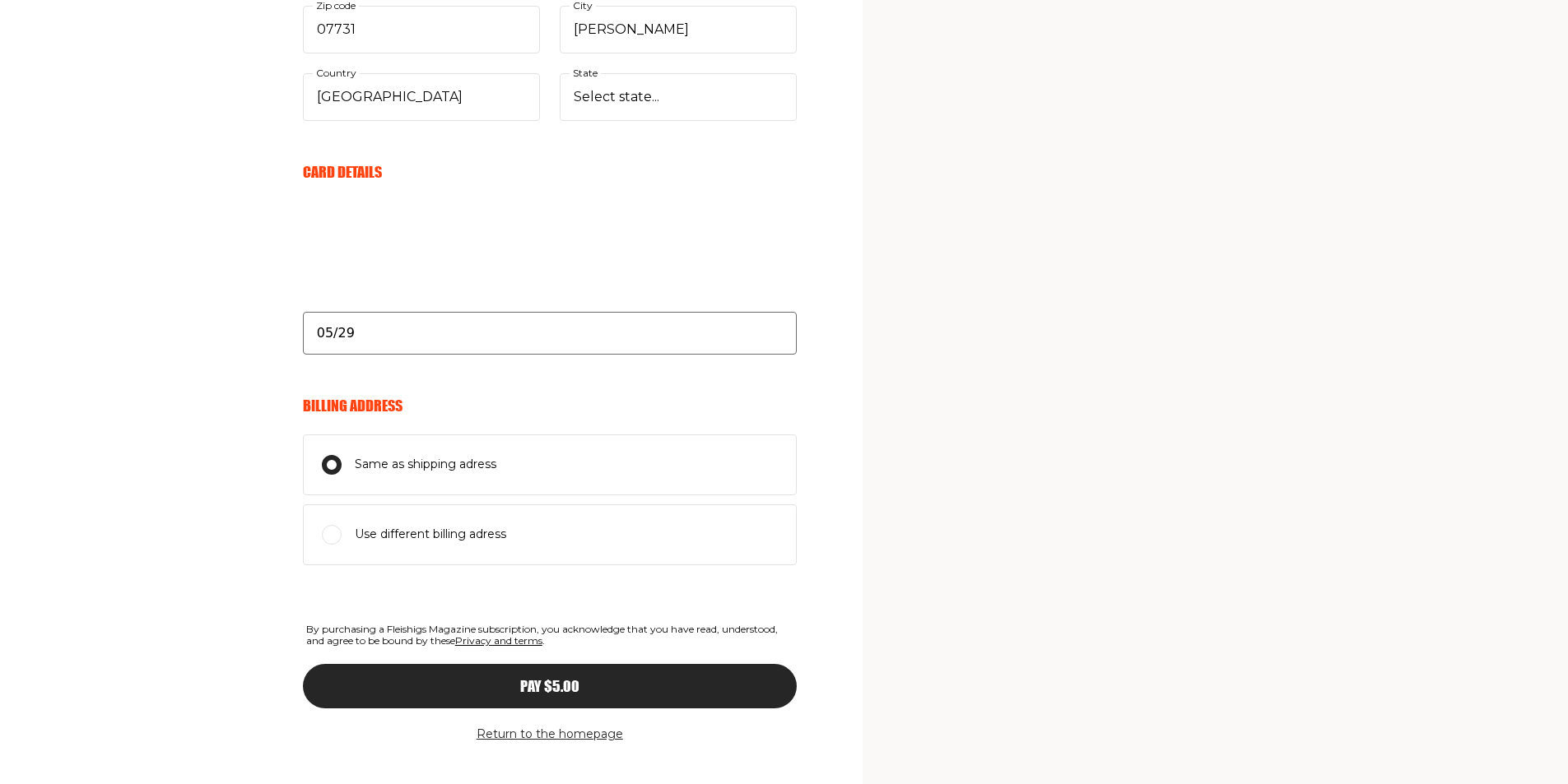
scroll to position [873, 0]
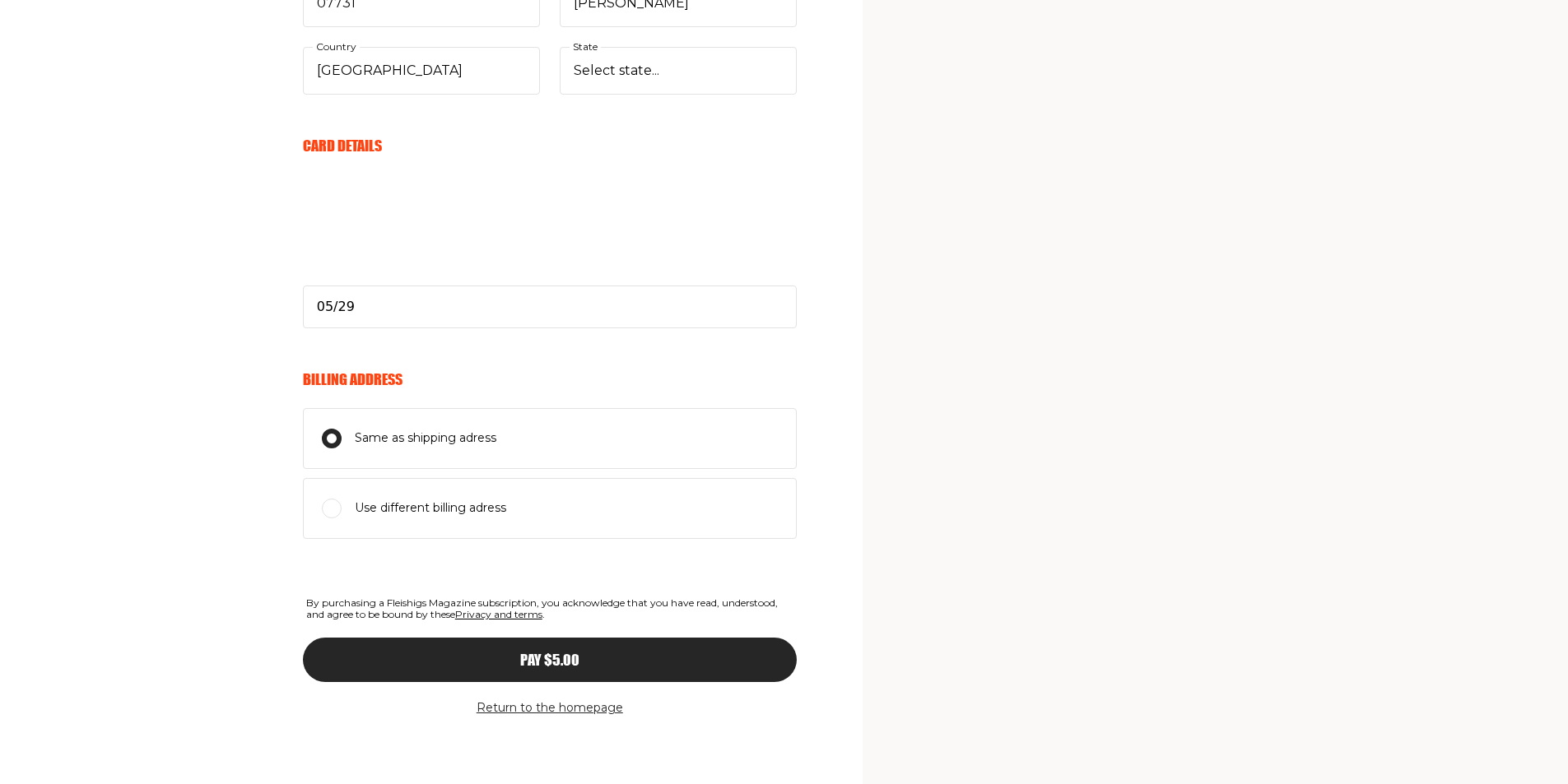
click at [497, 662] on div "Pay $5.00" at bounding box center [550, 660] width 428 height 15
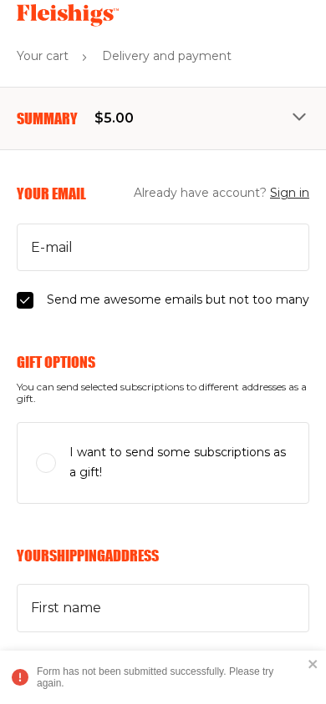
scroll to position [0, 0]
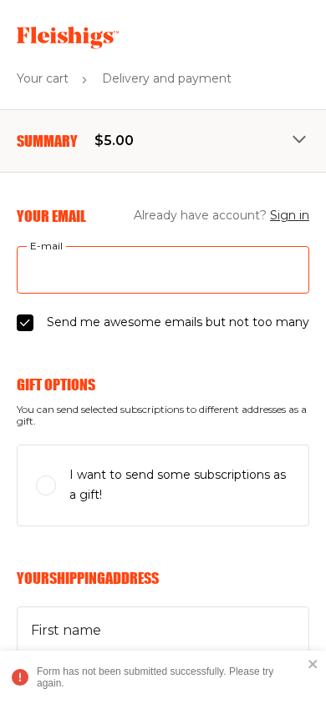
click at [110, 275] on input "E-mail" at bounding box center [163, 270] width 292 height 48
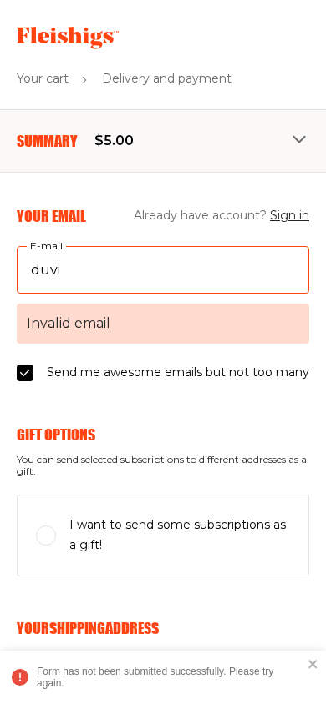
type input "duvi@mannsales.co"
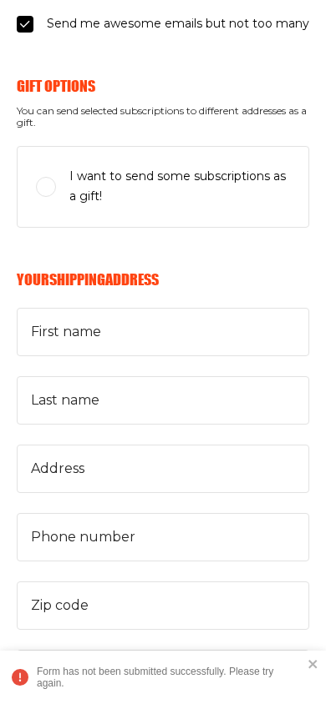
scroll to position [334, 0]
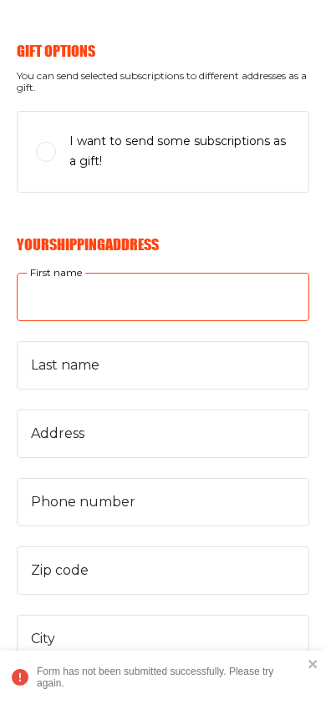
click at [67, 308] on input "First name" at bounding box center [163, 297] width 292 height 48
type input "Duvi"
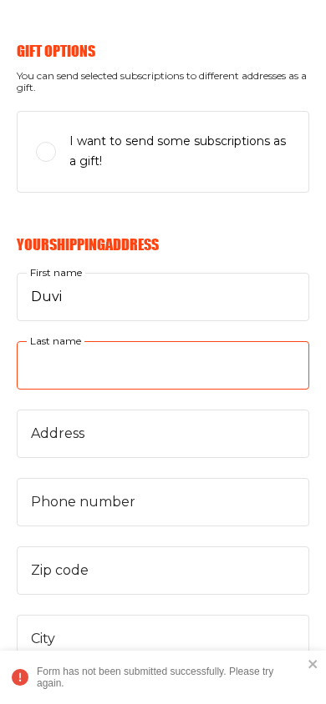
click at [63, 371] on input "Last name" at bounding box center [163, 365] width 292 height 48
type input "Trainer"
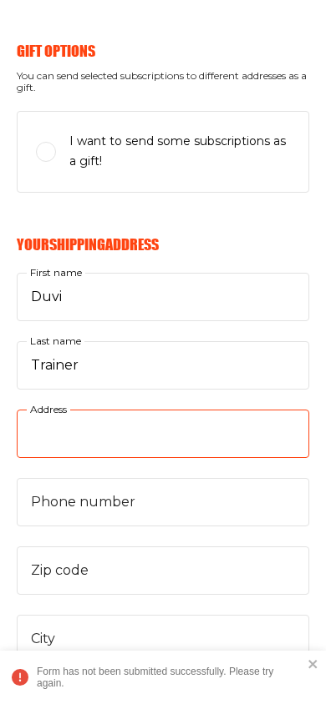
click at [98, 442] on input "Address" at bounding box center [163, 434] width 292 height 48
type input "4631 US 9"
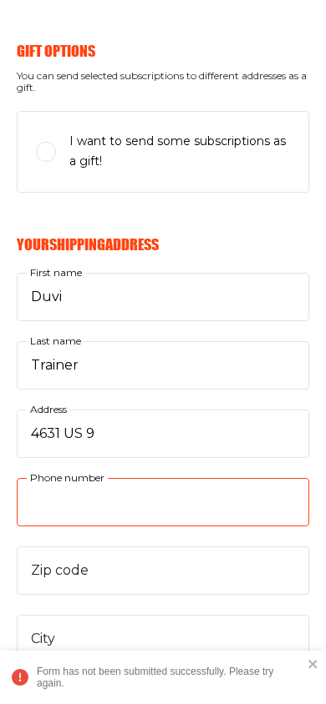
type input "7329948493"
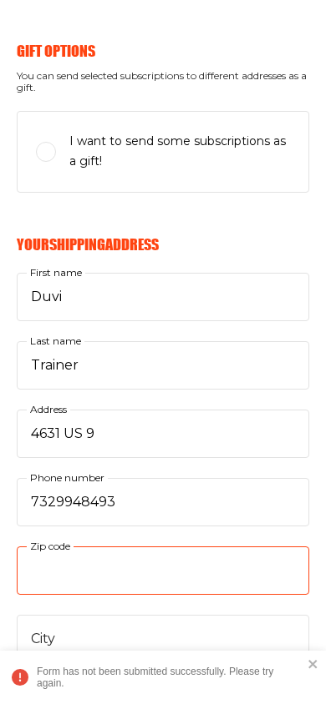
type input "07731"
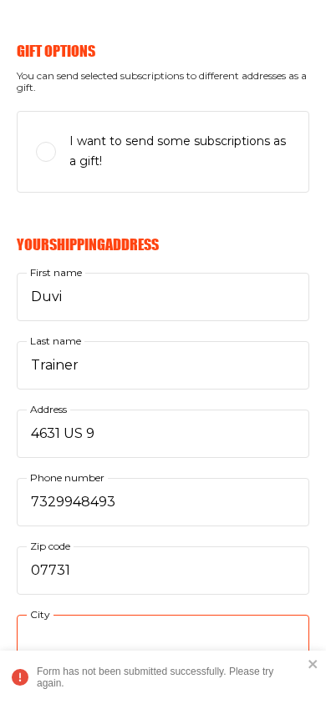
type input "Howell"
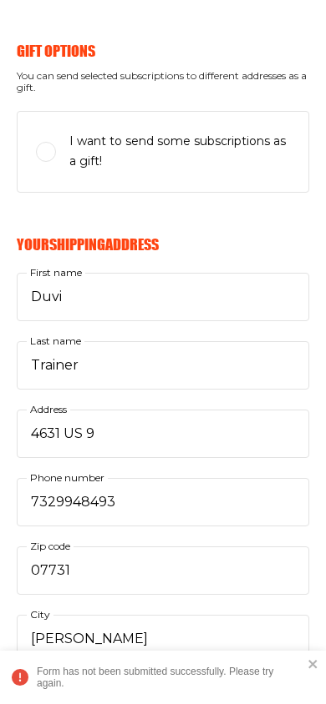
select select "US"
select select "New Jersey"
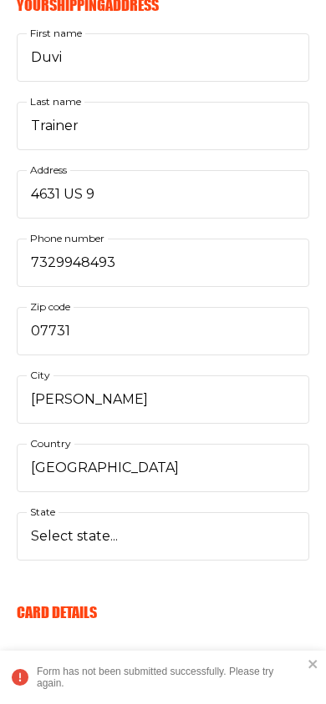
scroll to position [668, 0]
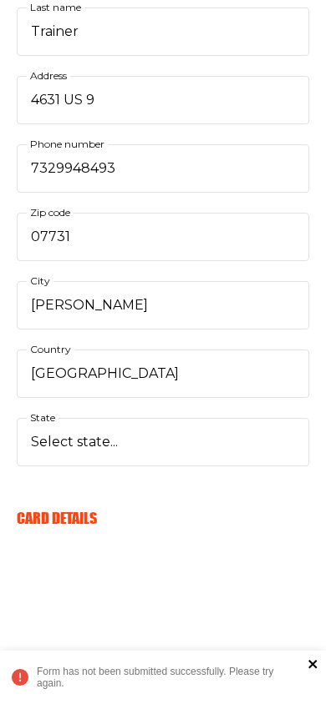
click at [311, 662] on icon "close" at bounding box center [313, 664] width 12 height 13
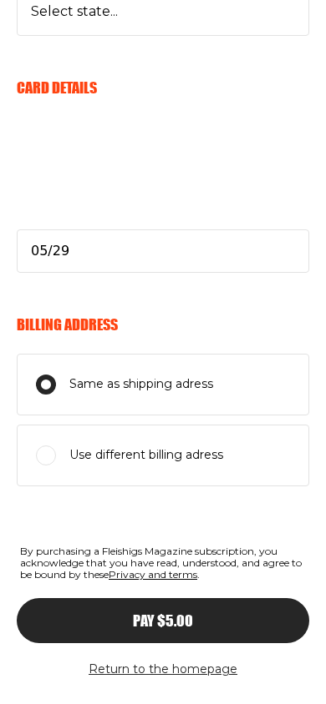
scroll to position [1108, 0]
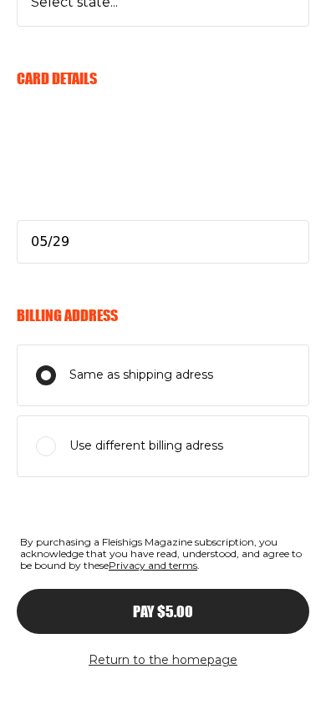
click at [153, 604] on span "Pay $5.00" at bounding box center [163, 596] width 60 height 15
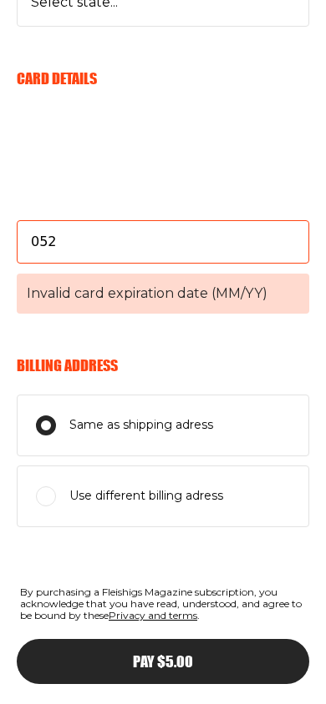
type input "05/29"
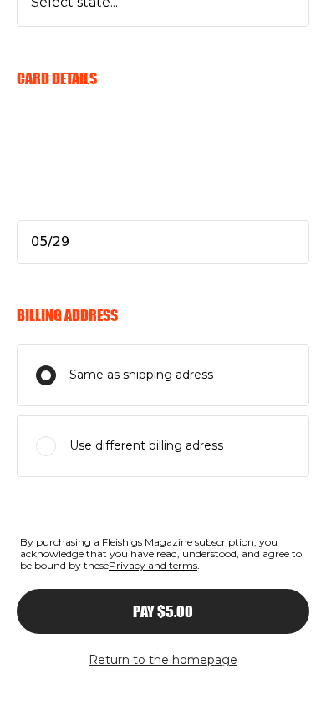
click at [177, 620] on button "Pay $5.00" at bounding box center [163, 611] width 292 height 45
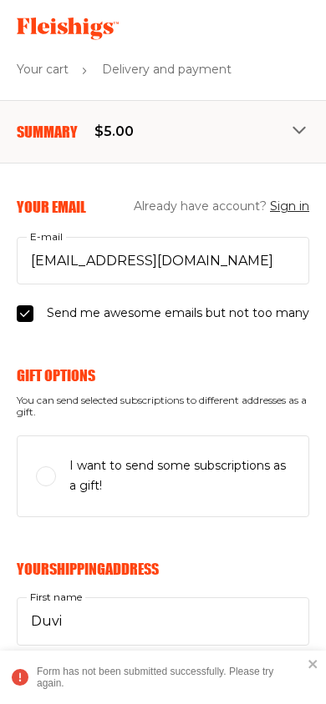
scroll to position [0, 0]
